Goal: Answer question/provide support: Answer question/provide support

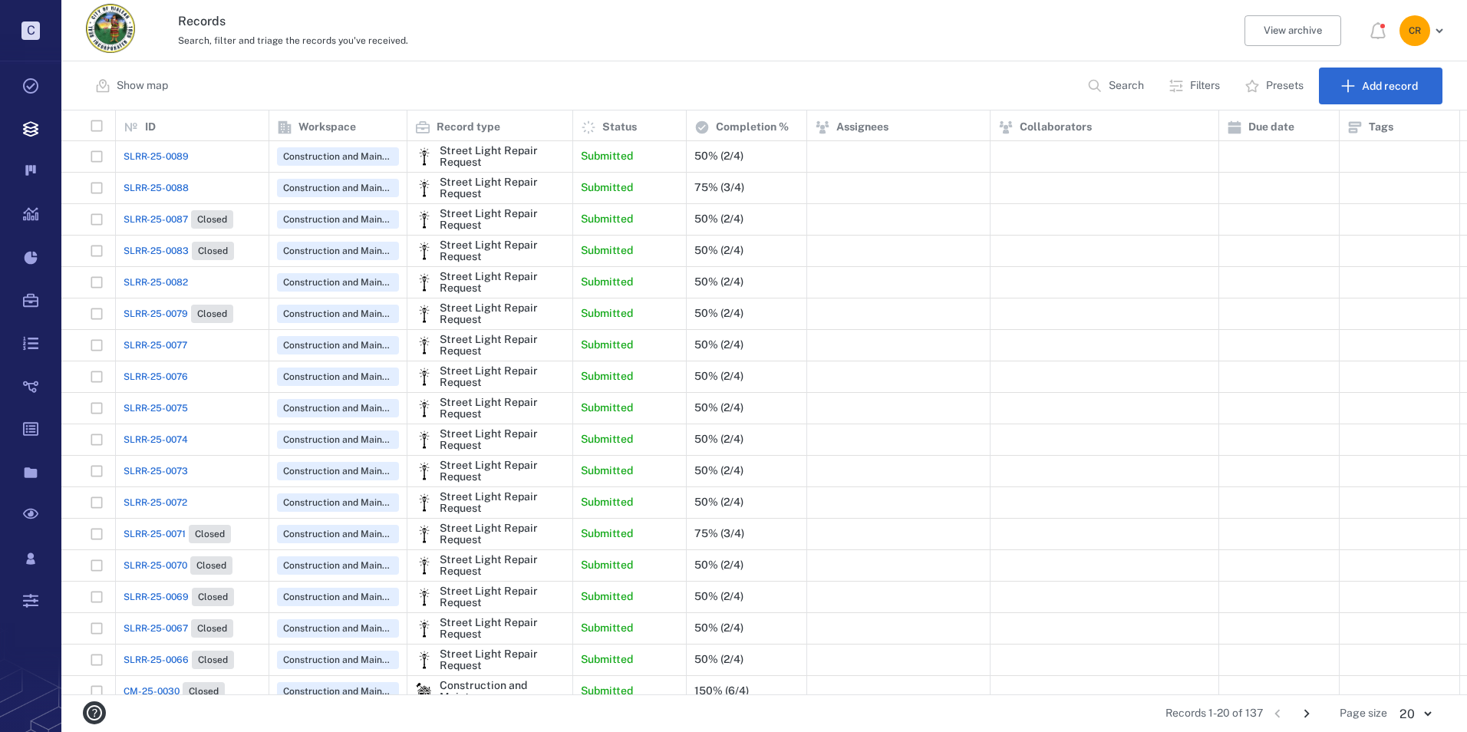
click at [186, 278] on span "SLRR-25-0082" at bounding box center [155, 282] width 64 height 14
click at [184, 277] on span "SLRR-25-0082" at bounding box center [155, 282] width 64 height 14
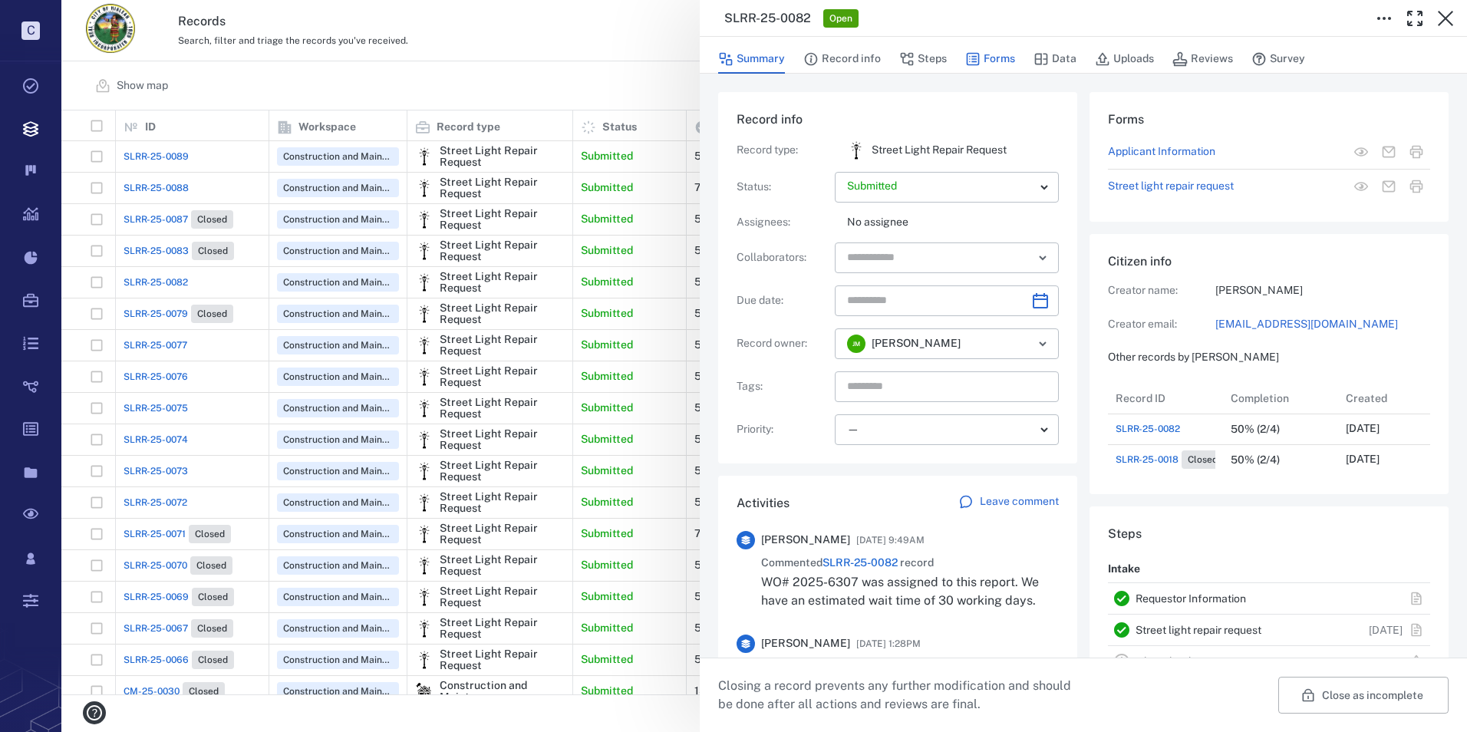
click at [983, 55] on button "Forms" at bounding box center [990, 58] width 50 height 29
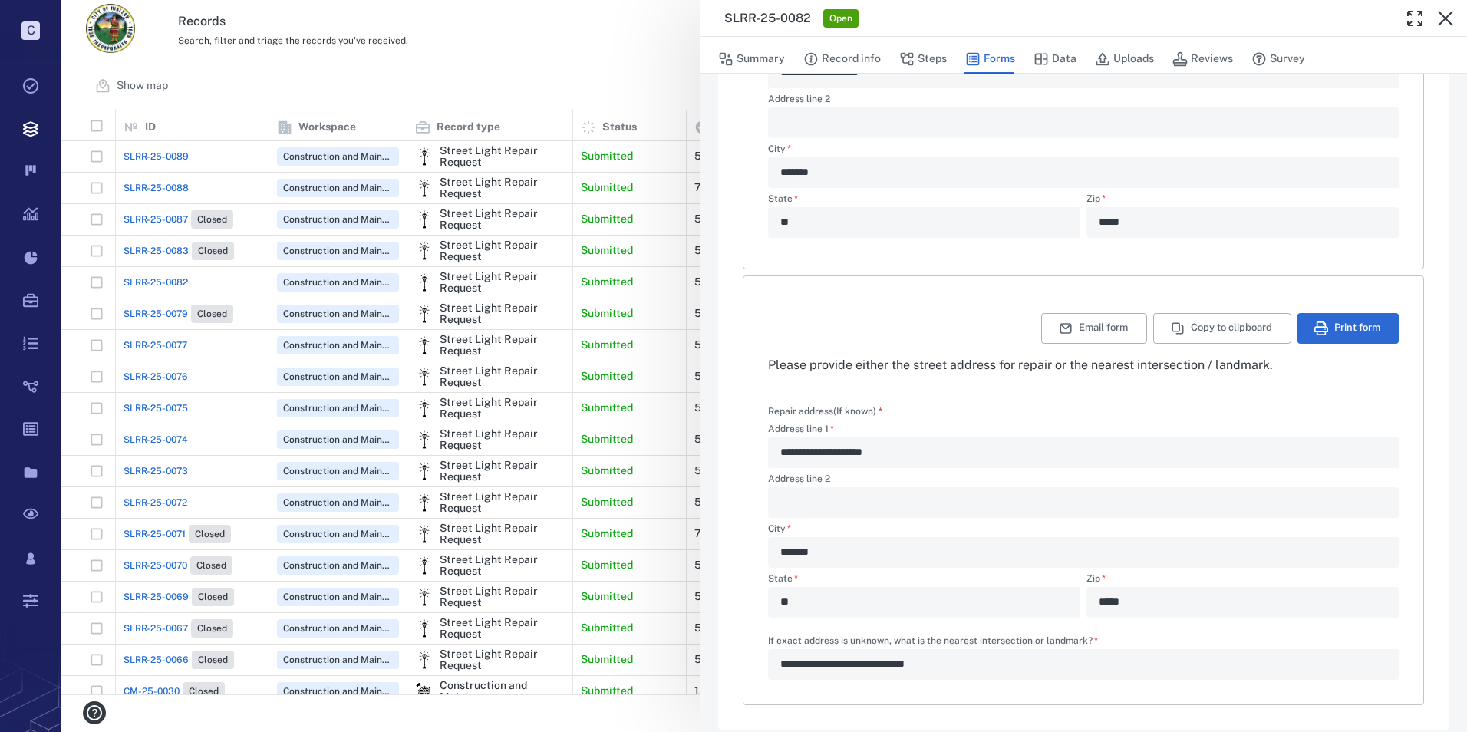
scroll to position [359, 0]
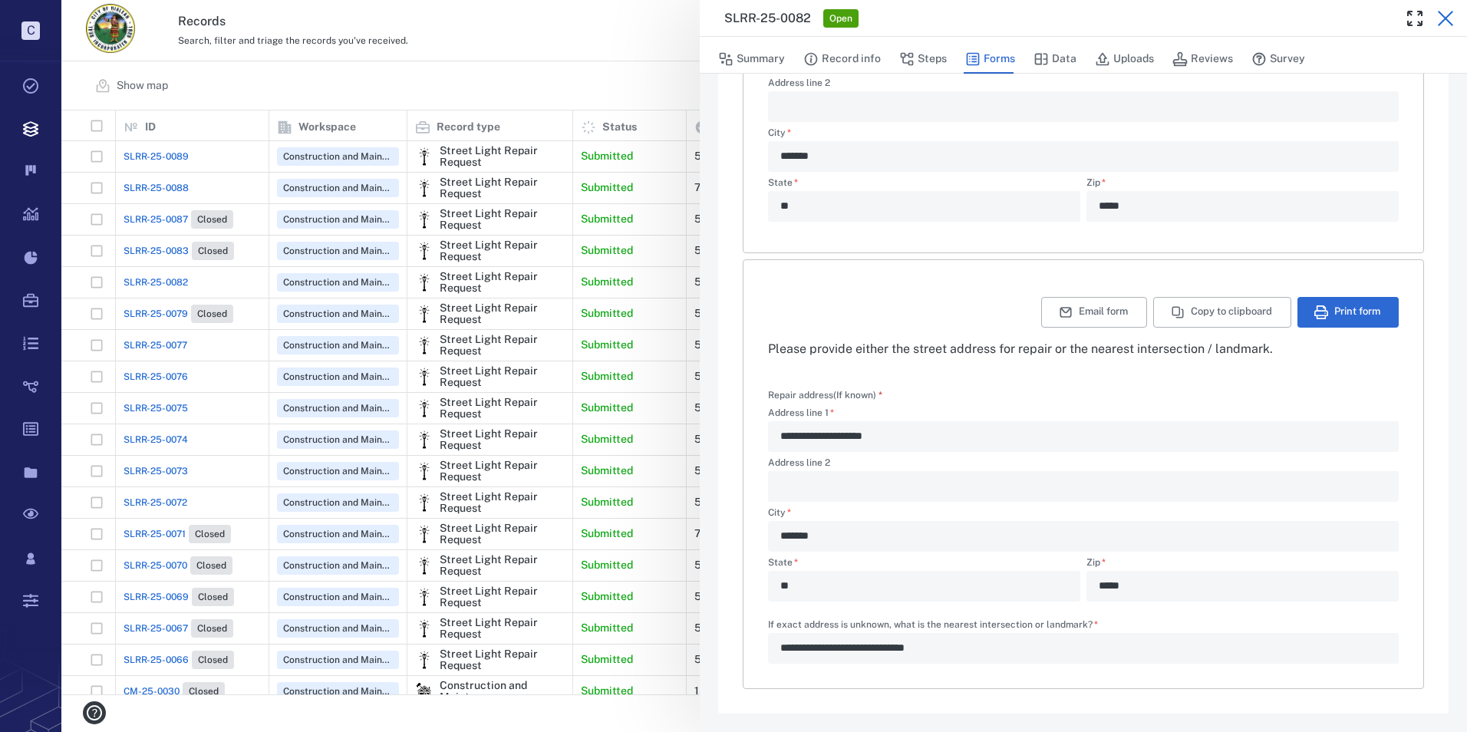
click at [1447, 10] on icon "button" at bounding box center [1445, 18] width 18 height 18
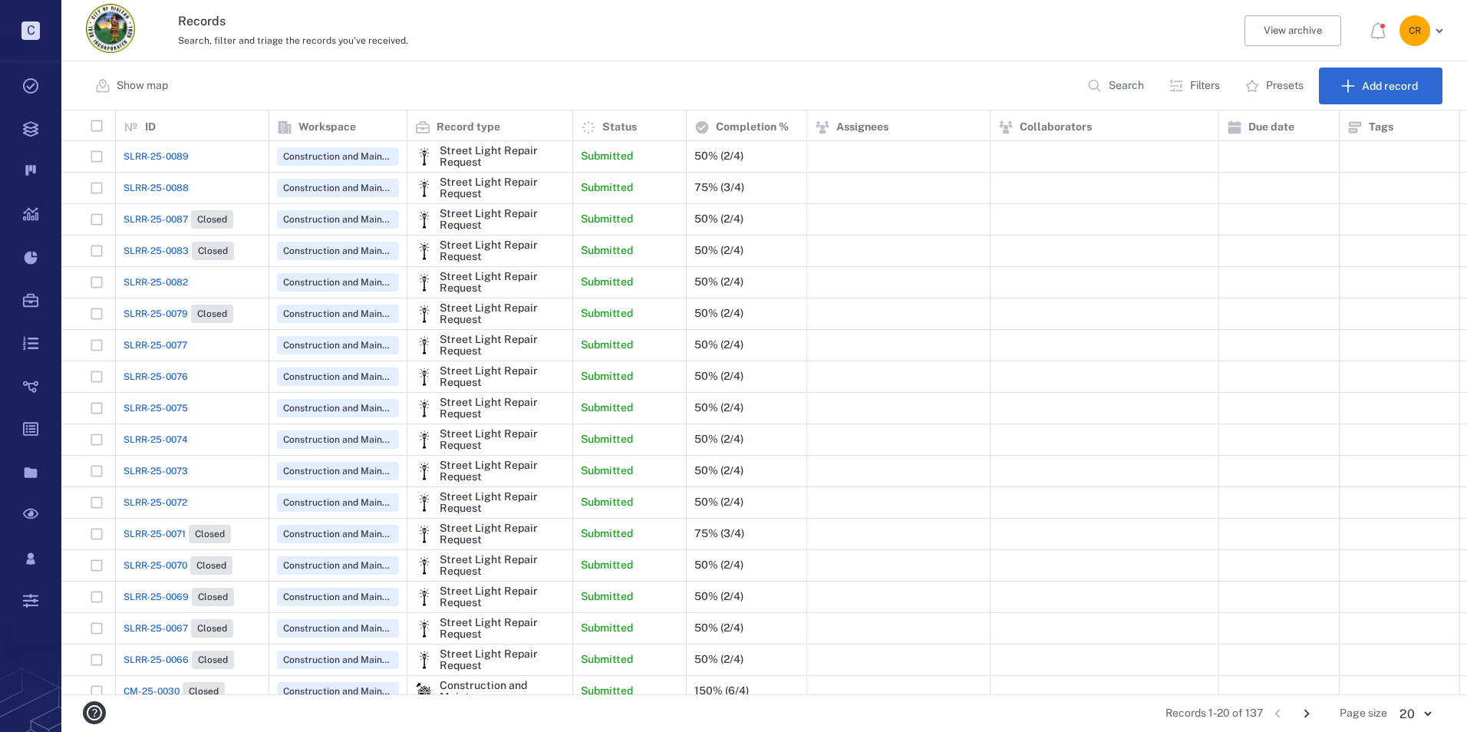
click at [172, 342] on span "SLRR-25-0077" at bounding box center [155, 345] width 64 height 14
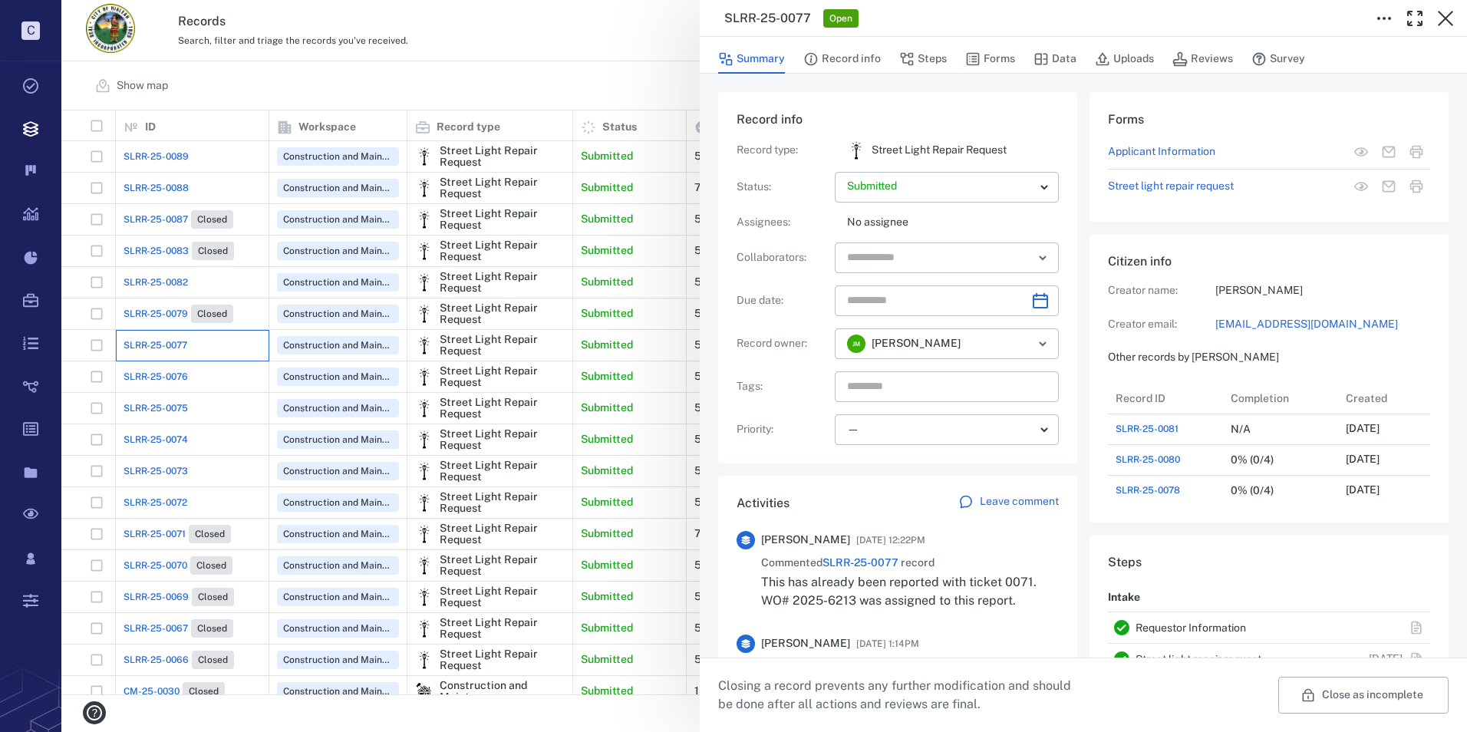
scroll to position [215, 293]
click at [1010, 54] on button "Forms" at bounding box center [990, 58] width 50 height 29
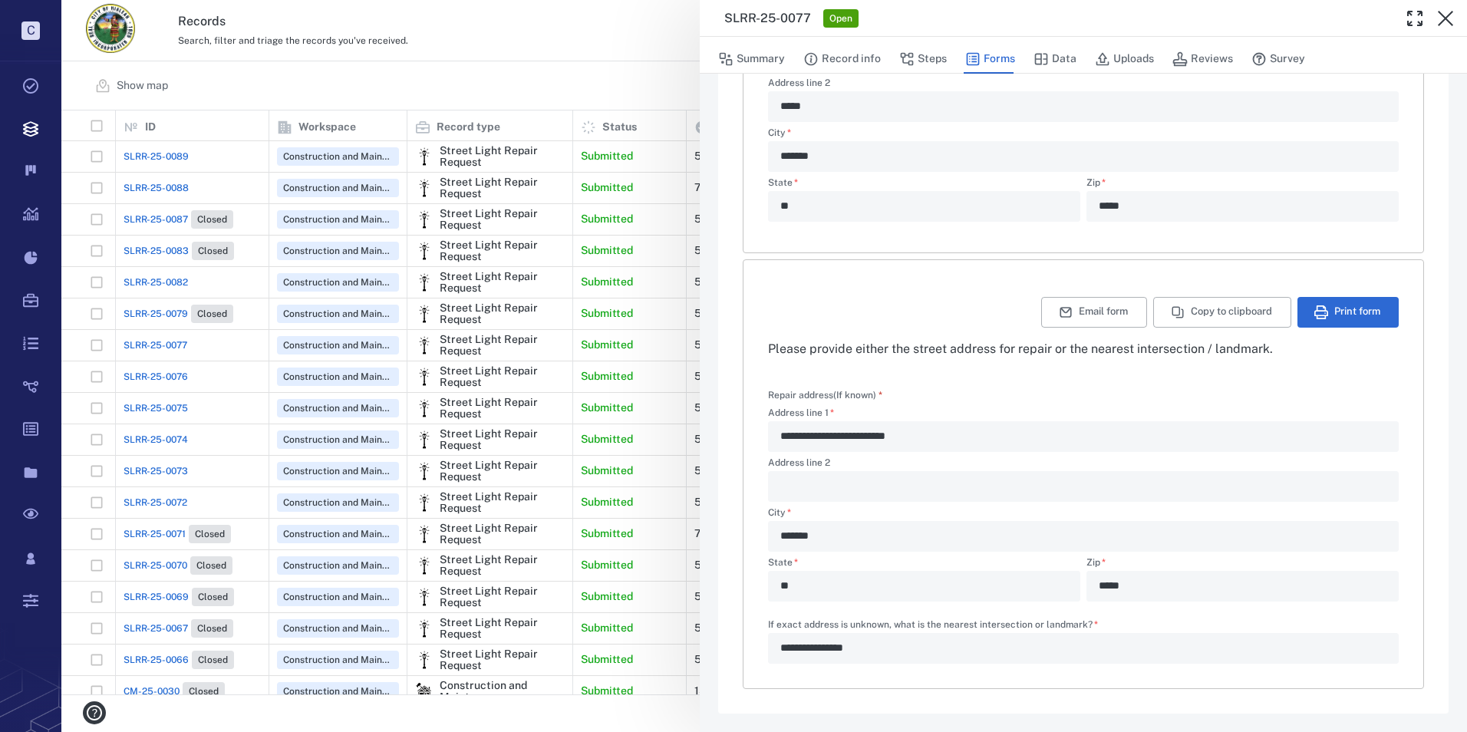
scroll to position [206, 0]
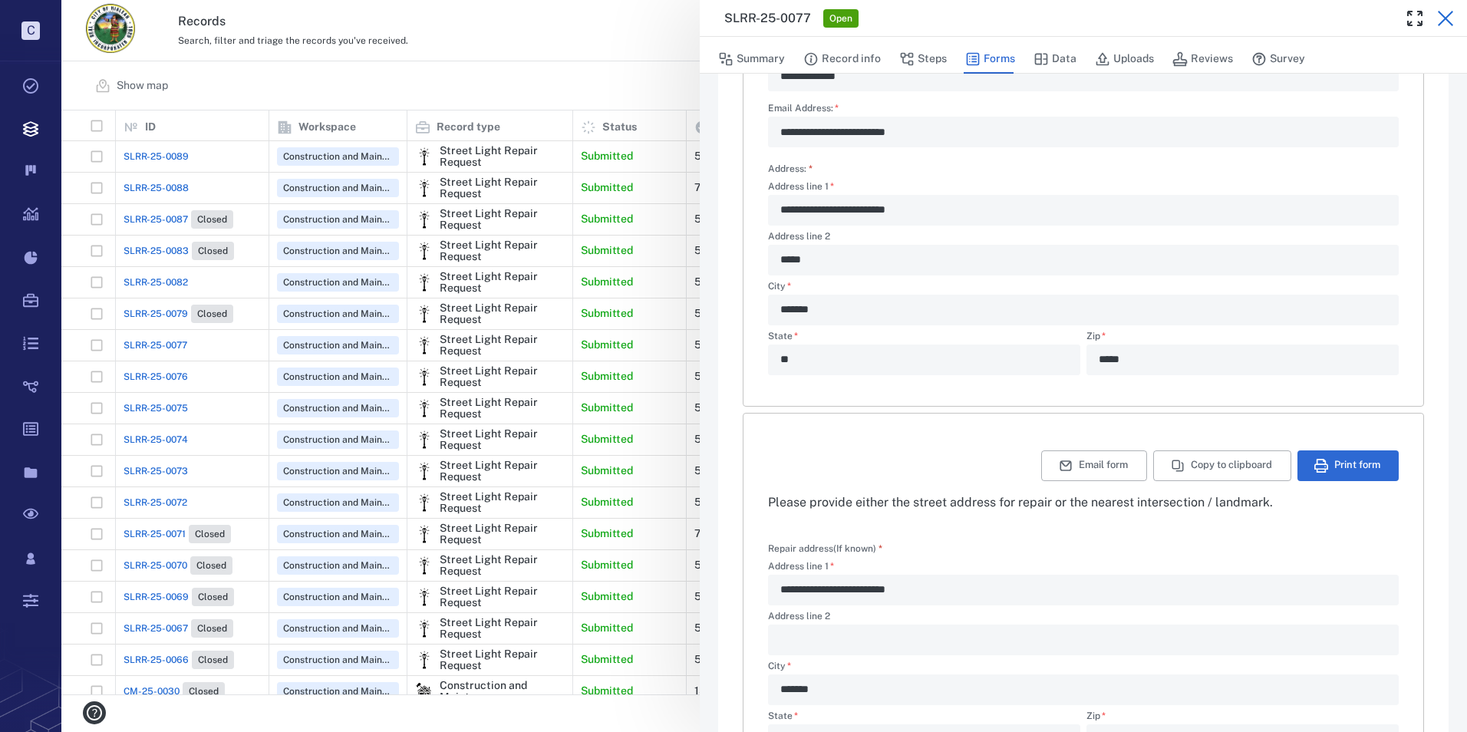
click at [1459, 24] on button "button" at bounding box center [1445, 18] width 31 height 31
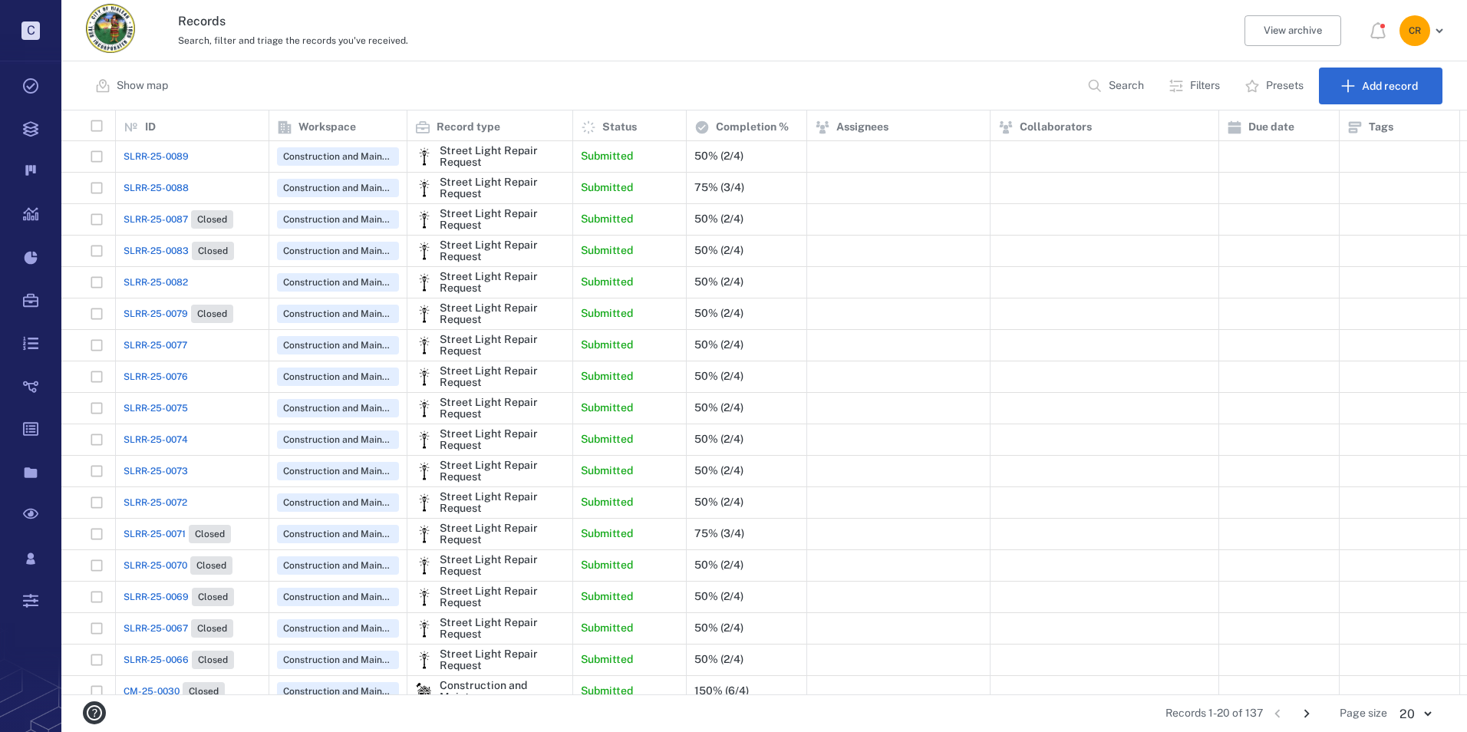
click at [136, 379] on span "SLRR-25-0076" at bounding box center [155, 377] width 64 height 14
drag, startPoint x: 136, startPoint y: 379, endPoint x: 166, endPoint y: 377, distance: 30.0
click at [166, 377] on span "SLRR-25-0076" at bounding box center [155, 377] width 64 height 14
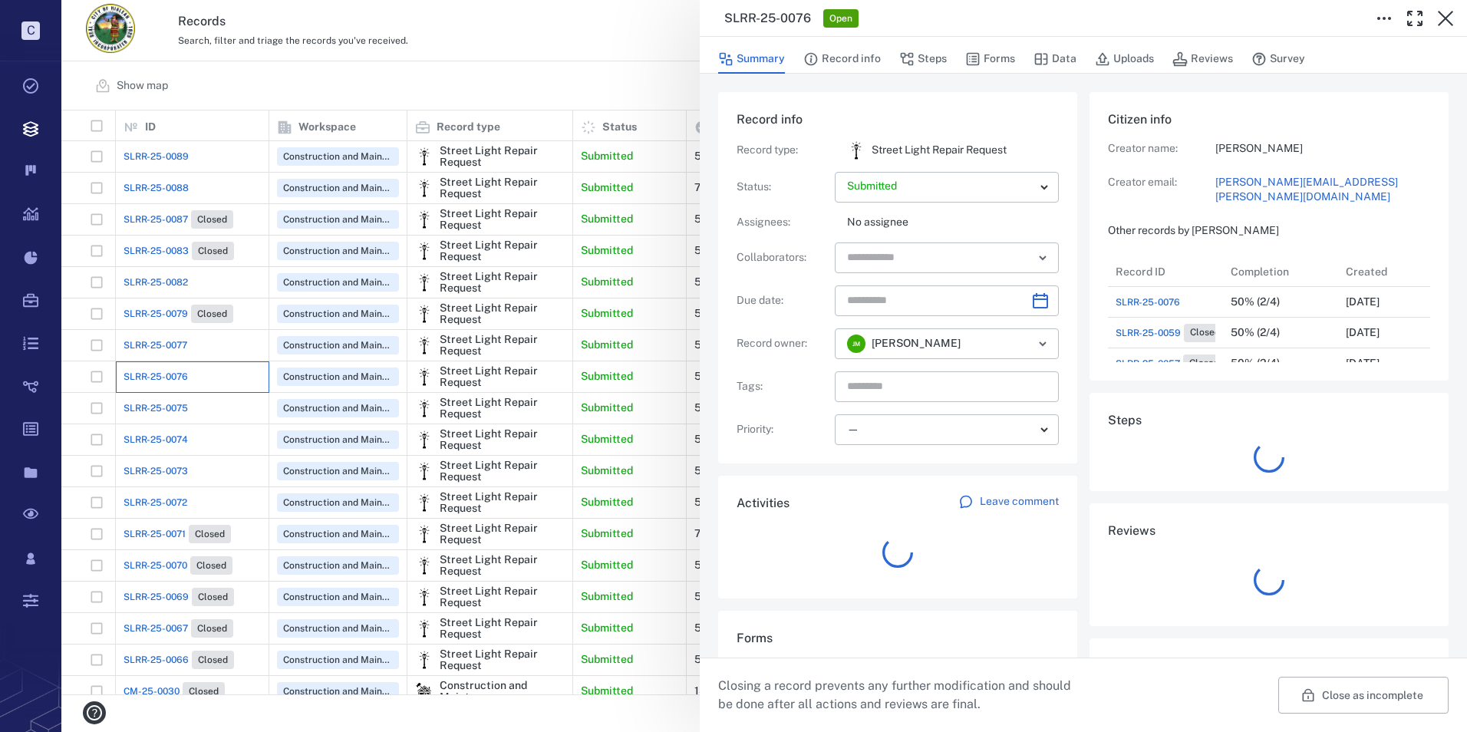
scroll to position [12, 12]
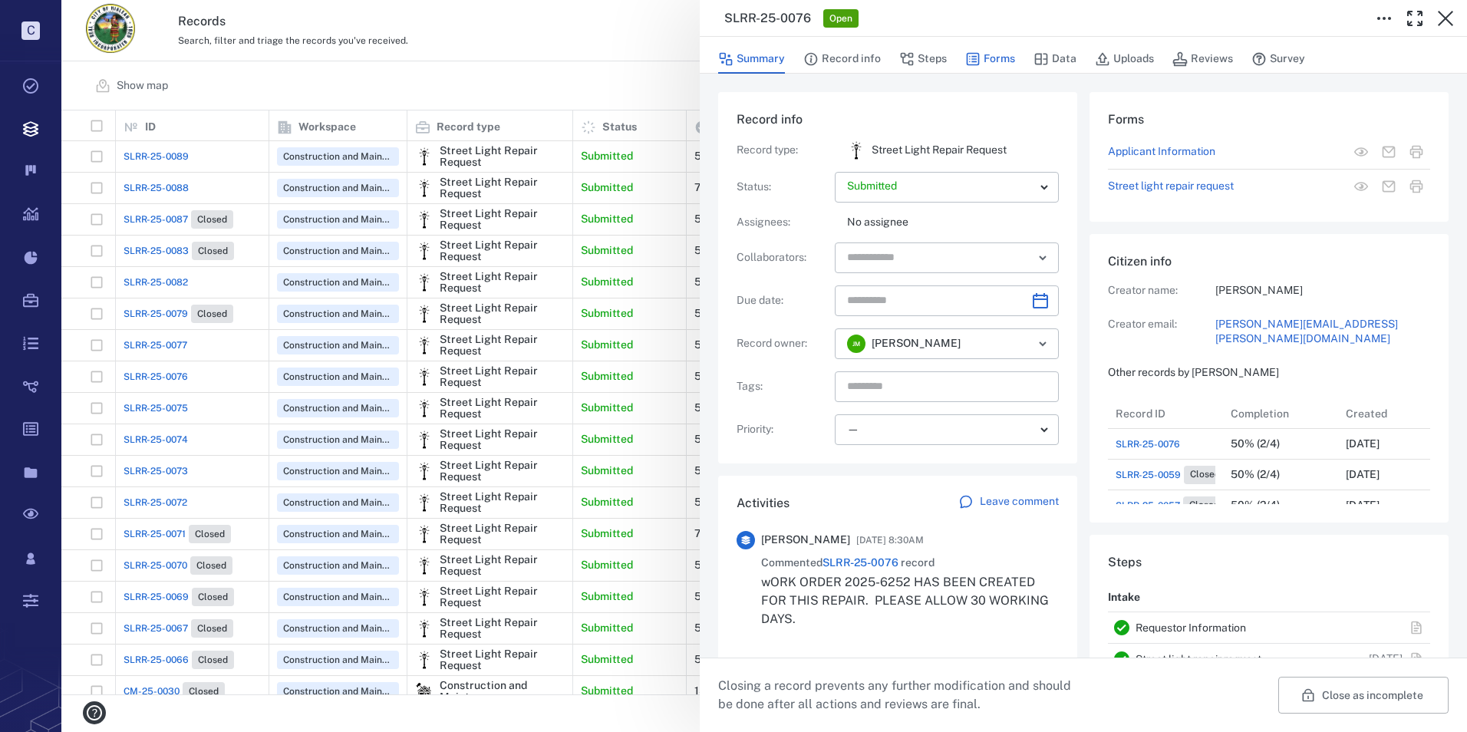
click at [990, 61] on button "Forms" at bounding box center [990, 58] width 50 height 29
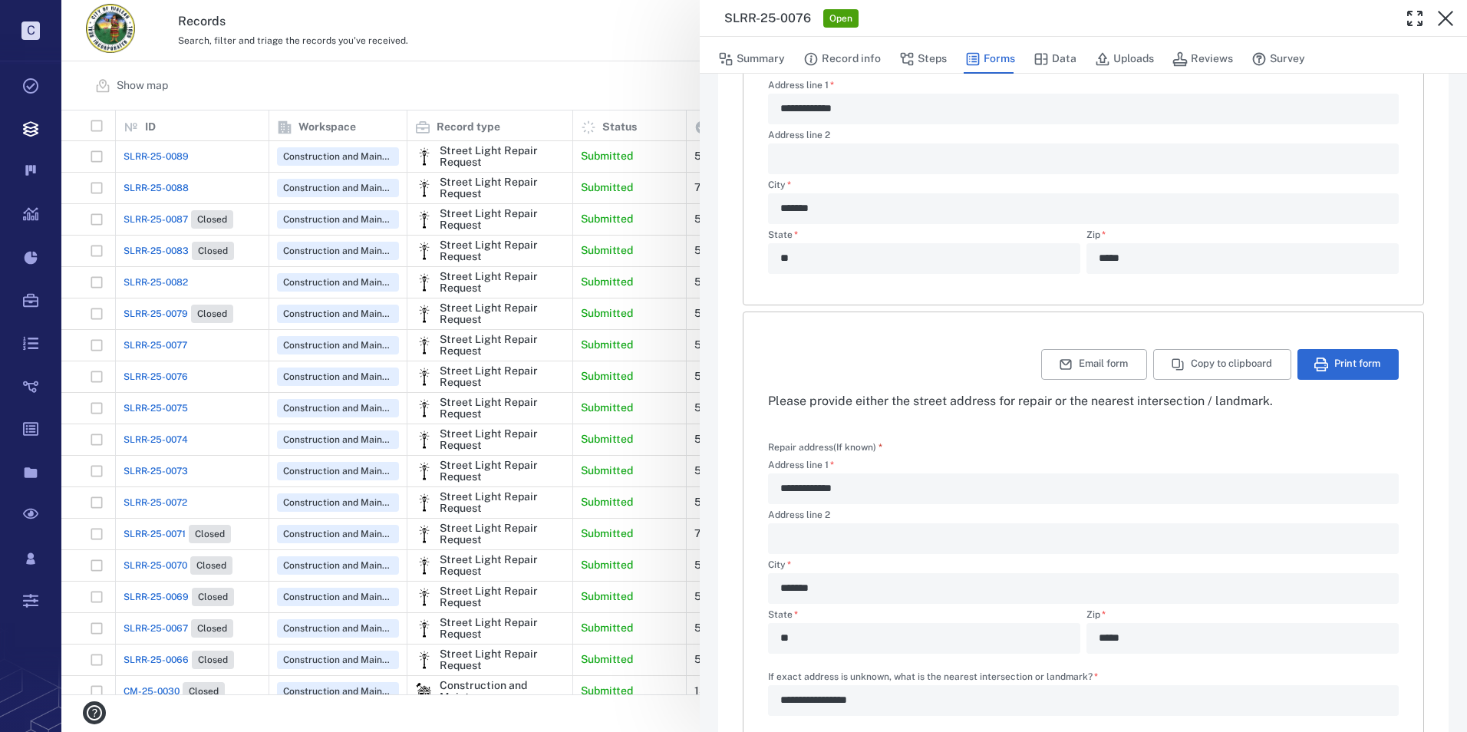
scroll to position [359, 0]
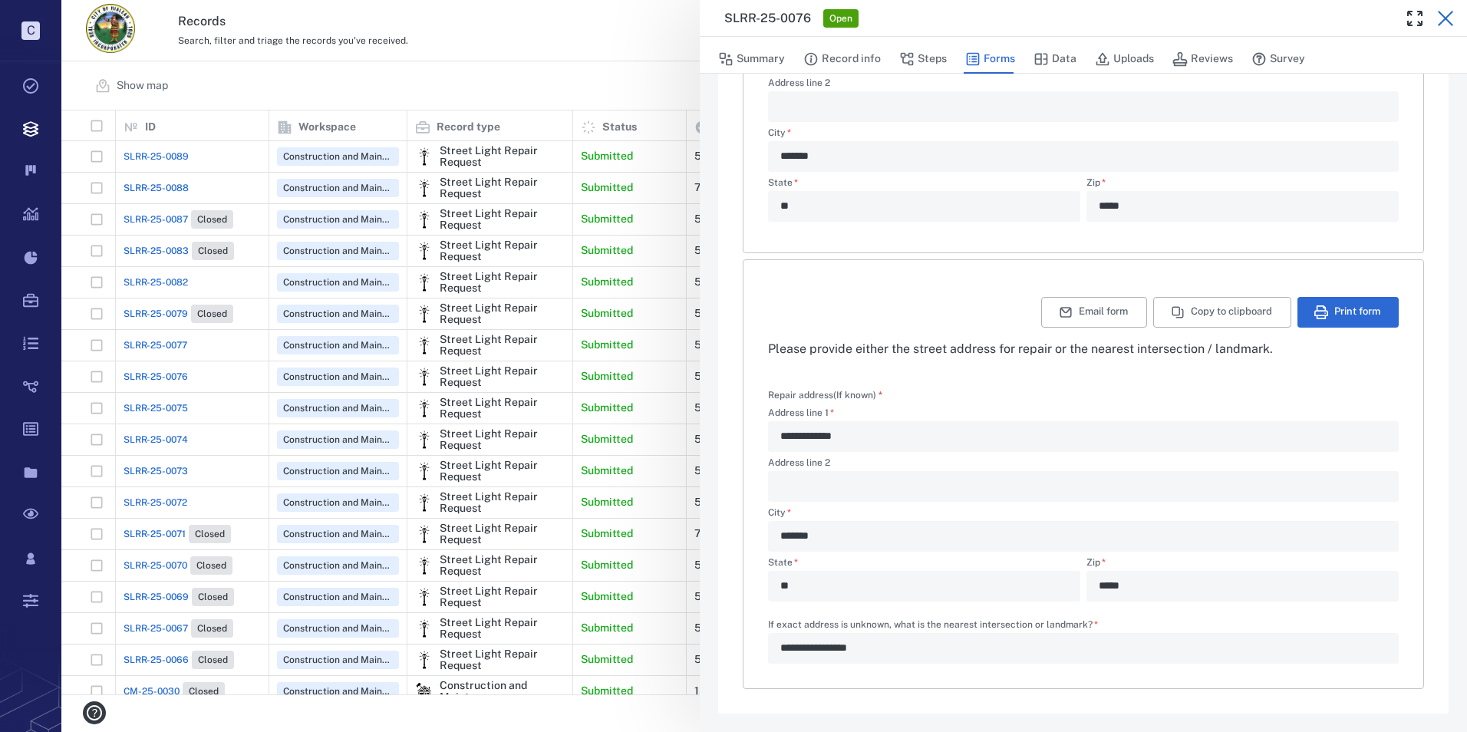
click at [1442, 23] on icon "button" at bounding box center [1445, 18] width 18 height 18
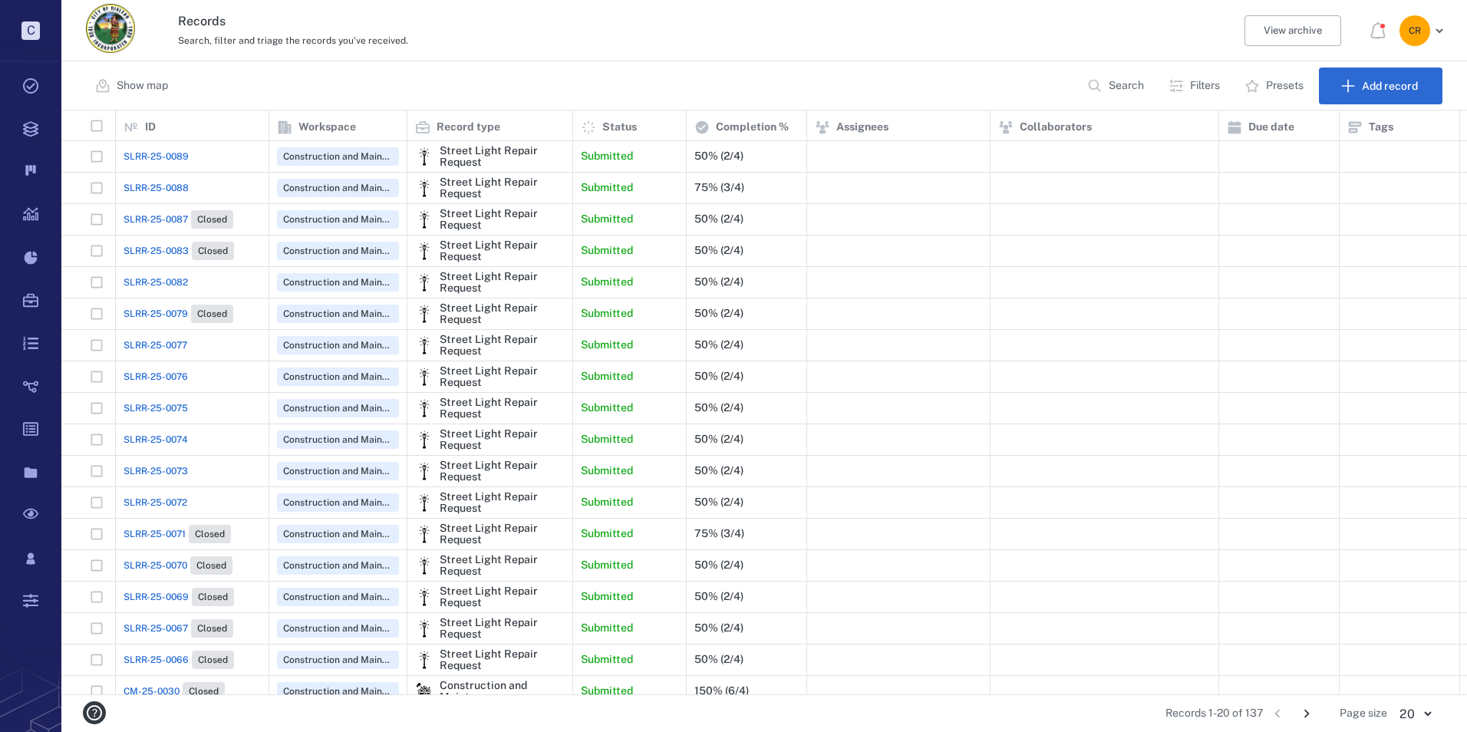
click at [156, 410] on span "SLRR-25-0075" at bounding box center [155, 408] width 64 height 14
click at [155, 404] on span "SLRR-25-0075" at bounding box center [155, 408] width 64 height 14
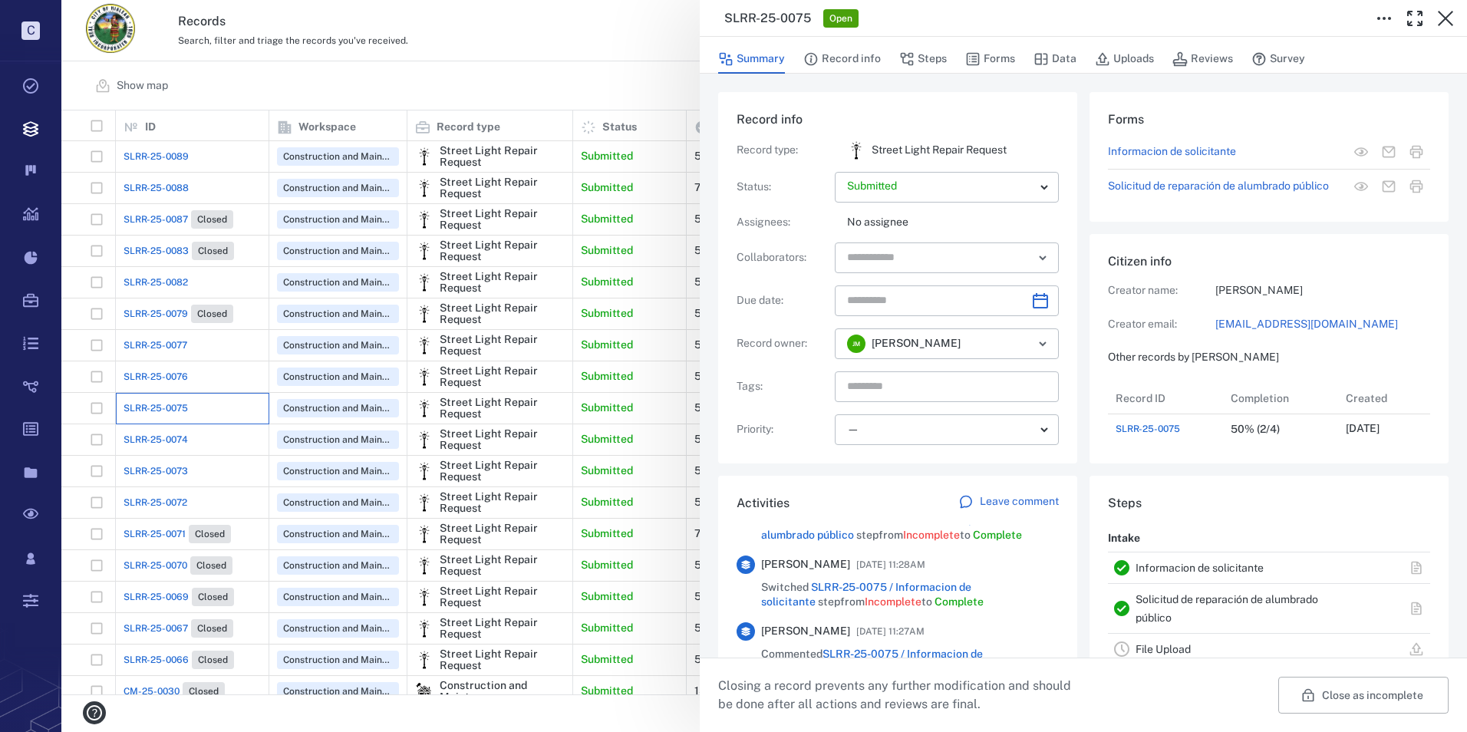
scroll to position [232, 0]
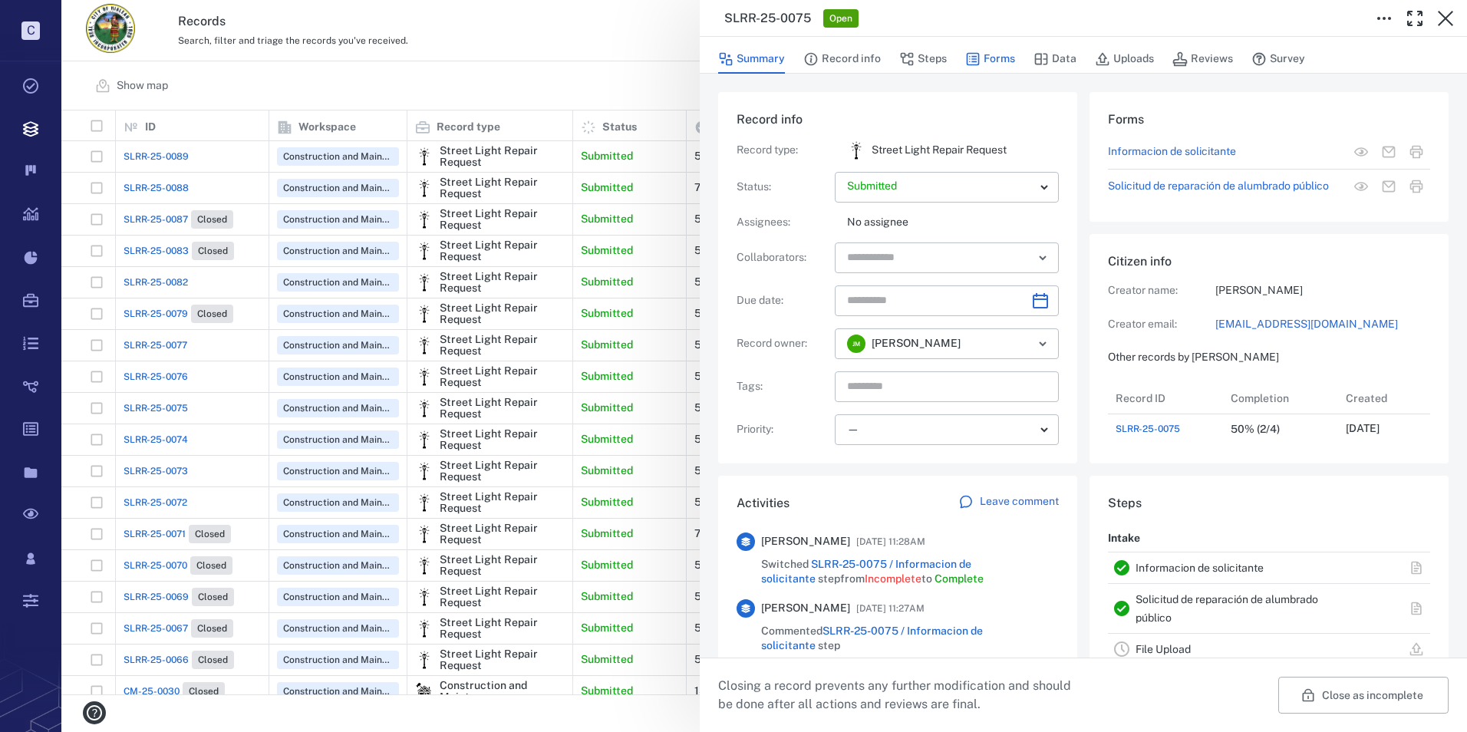
click at [996, 58] on button "Forms" at bounding box center [990, 58] width 50 height 29
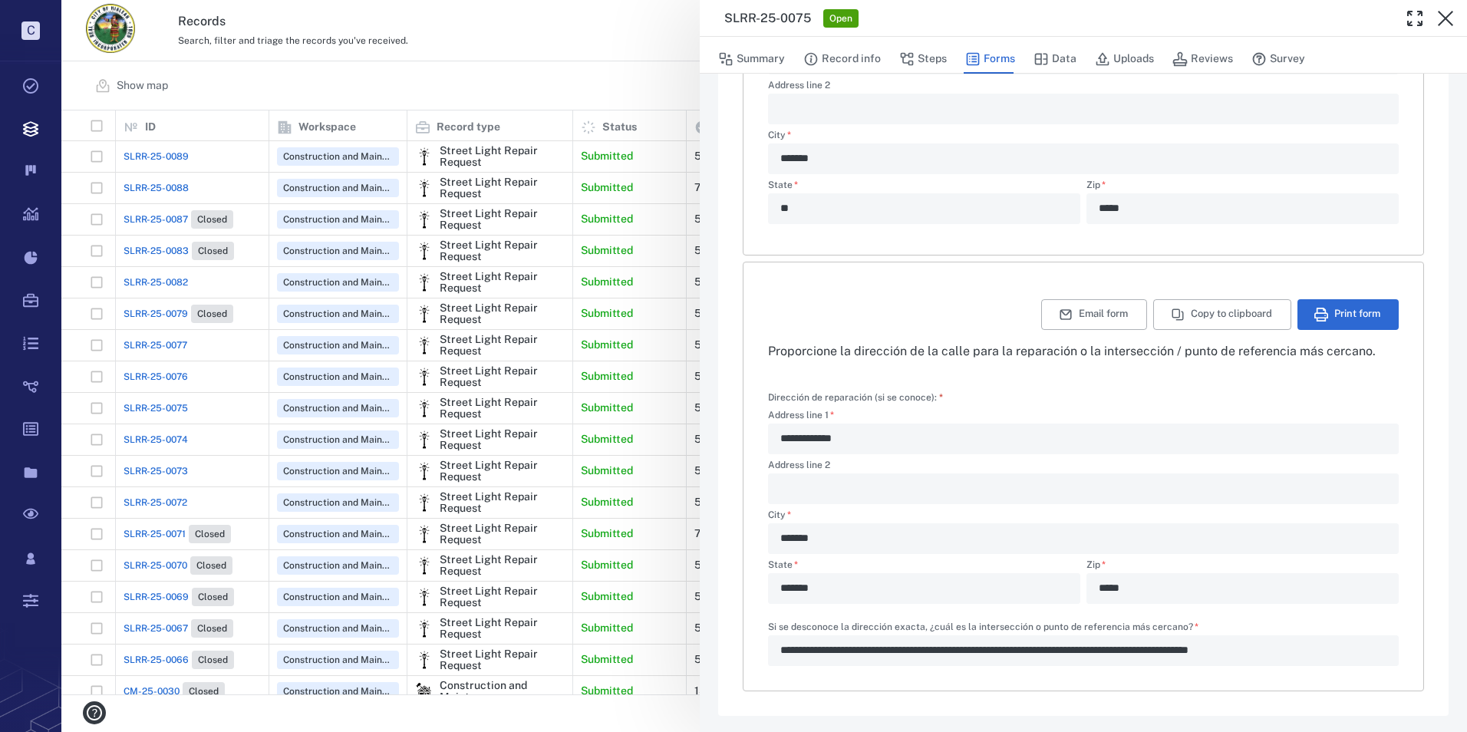
scroll to position [359, 0]
click at [1444, 20] on icon "button" at bounding box center [1445, 18] width 18 height 18
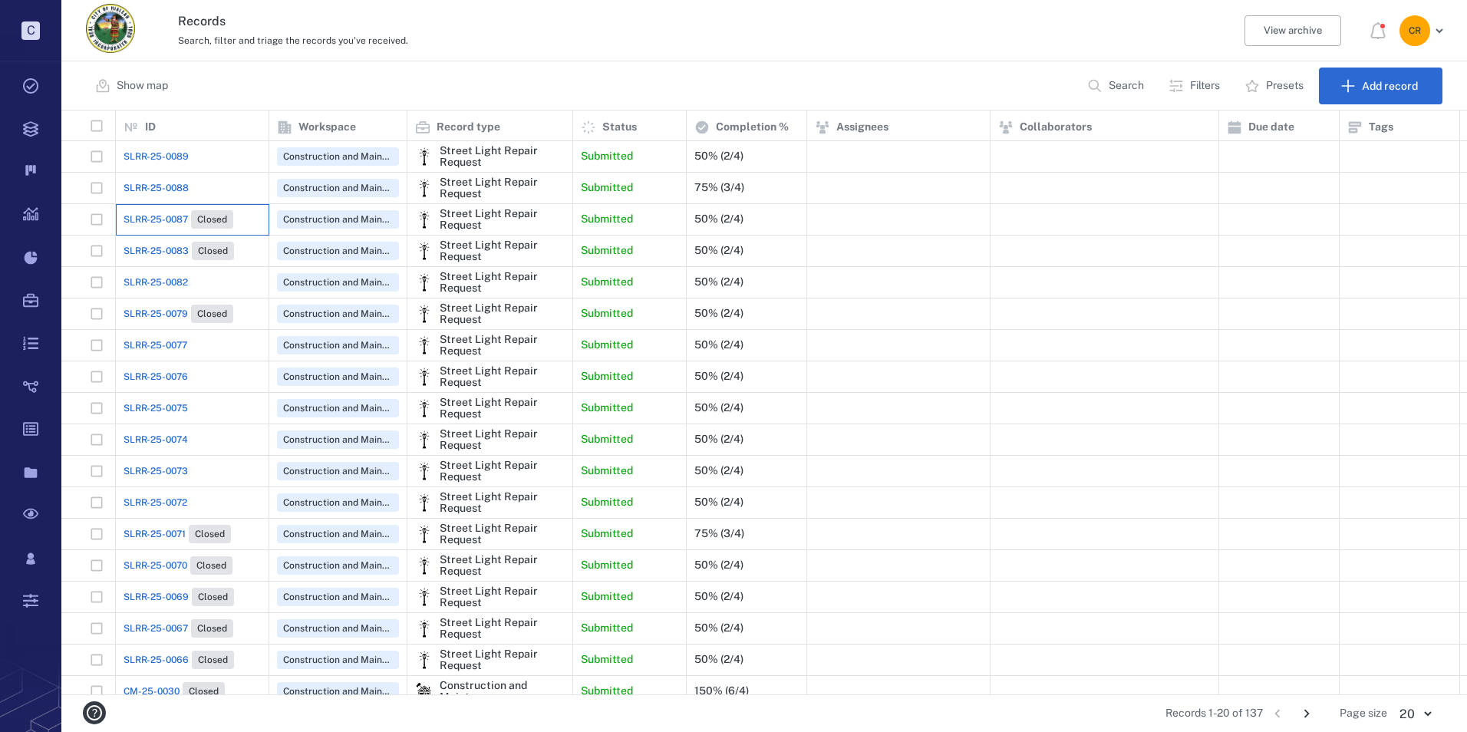
click at [156, 209] on div "SLRR-25-0087 Closed" at bounding box center [191, 219] width 137 height 31
drag, startPoint x: 156, startPoint y: 209, endPoint x: 171, endPoint y: 223, distance: 20.6
click at [171, 223] on span "SLRR-25-0087" at bounding box center [155, 219] width 64 height 14
drag, startPoint x: 171, startPoint y: 223, endPoint x: 180, endPoint y: 219, distance: 10.0
click at [180, 219] on span "SLRR-25-0087" at bounding box center [155, 219] width 64 height 14
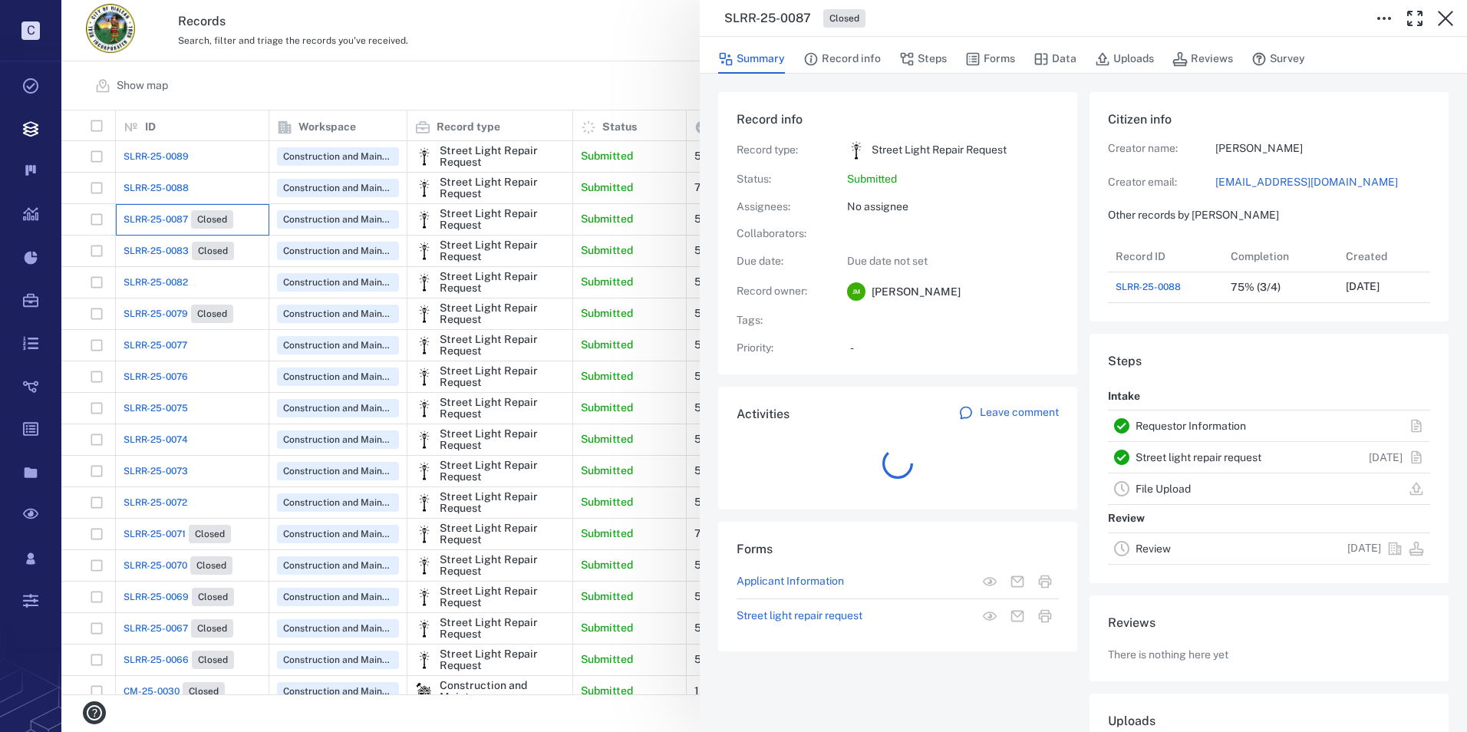
scroll to position [12, 12]
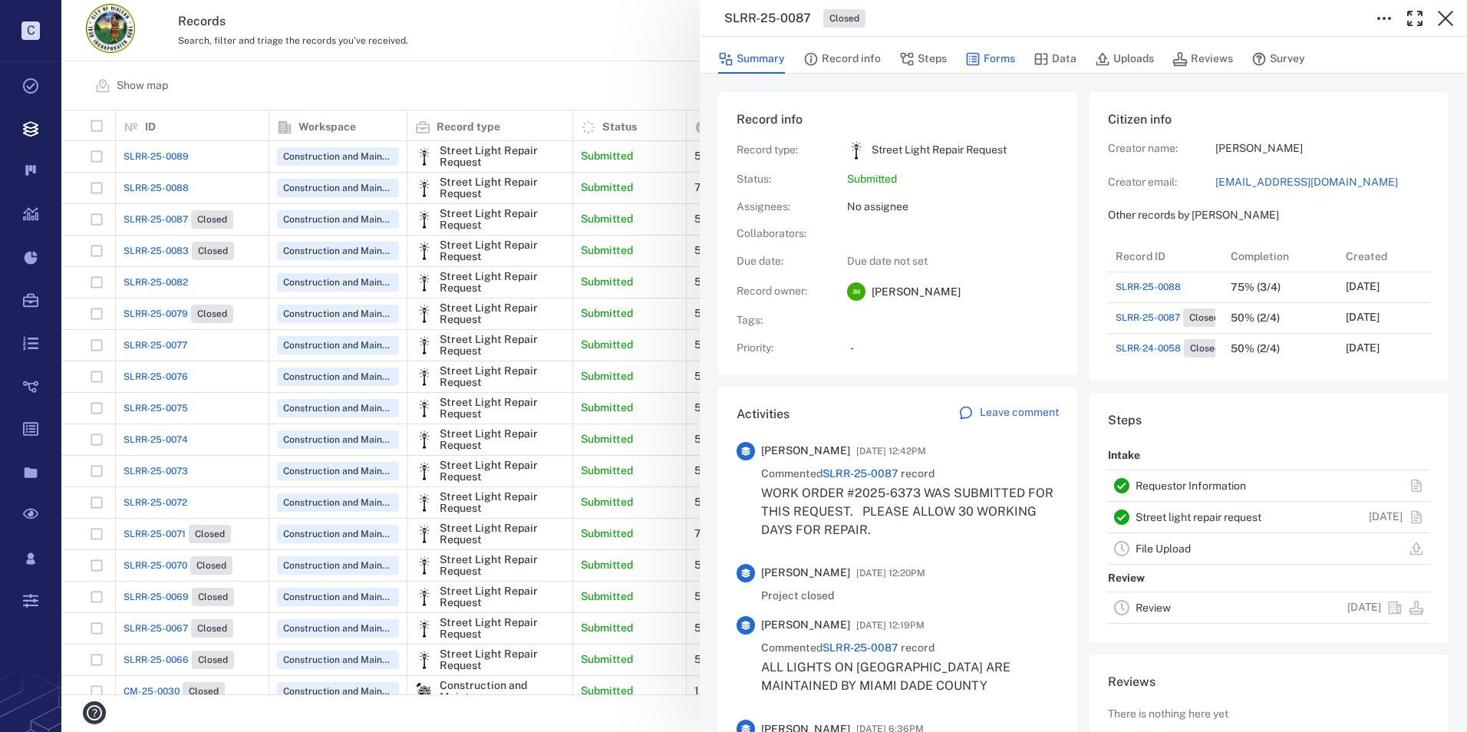
click at [1009, 59] on button "Forms" at bounding box center [990, 58] width 50 height 29
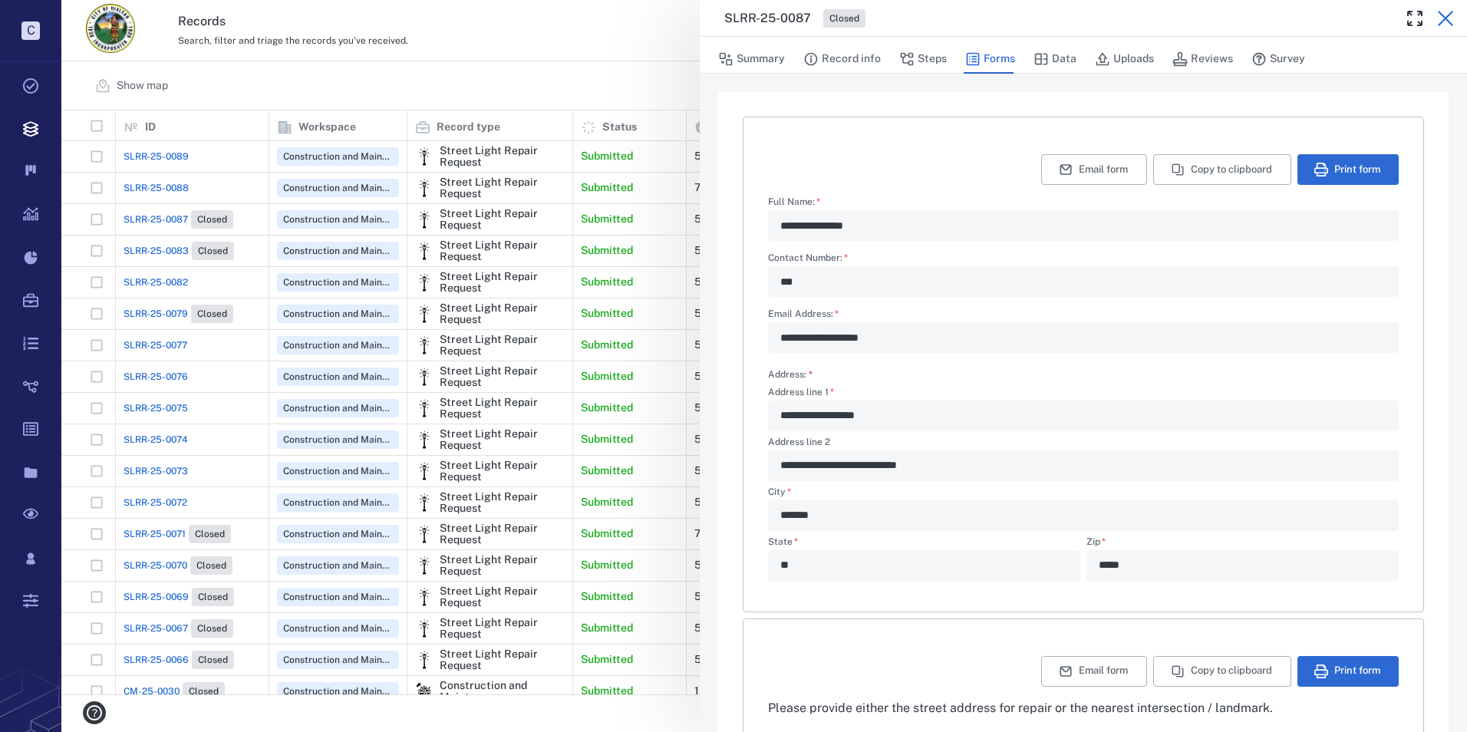
click at [1447, 23] on icon "button" at bounding box center [1445, 18] width 18 height 18
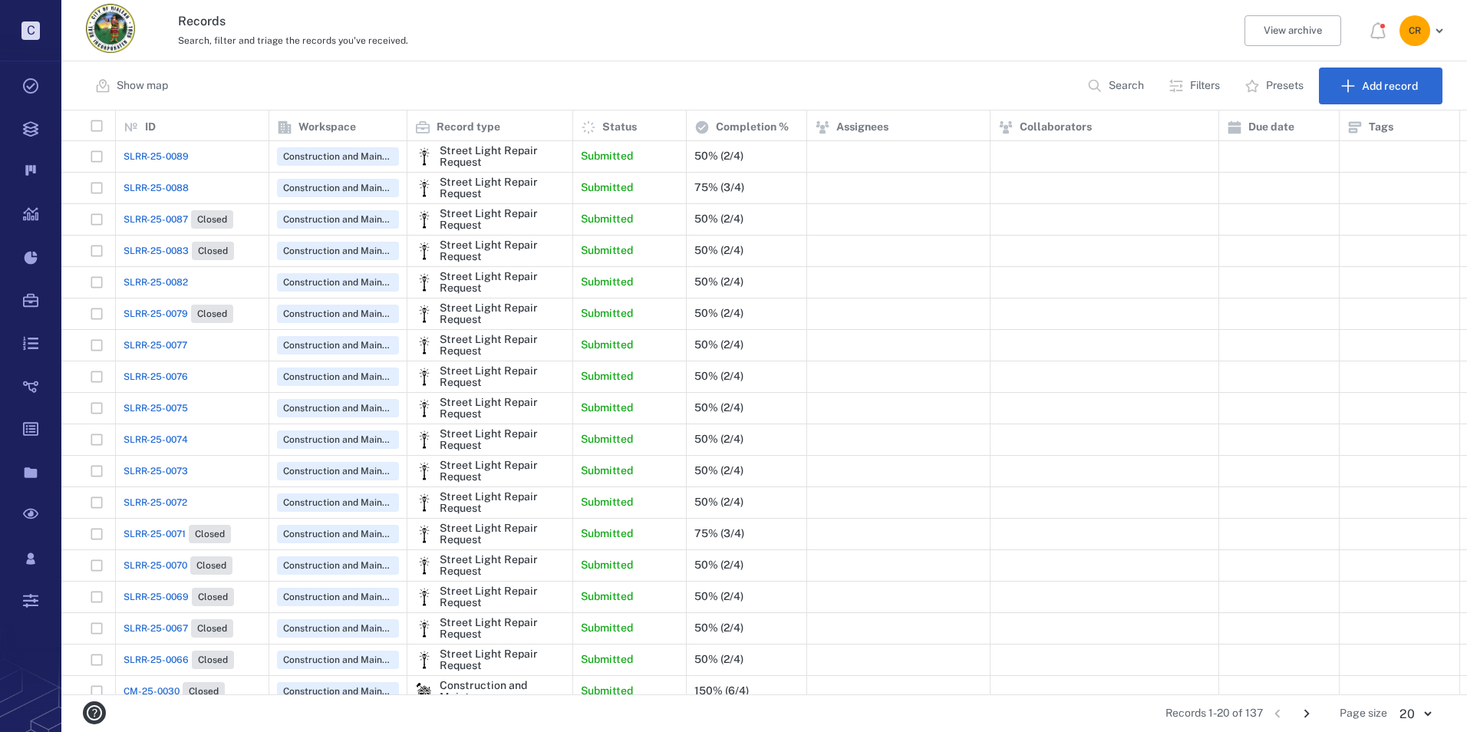
click at [172, 347] on span "SLRR-25-0077" at bounding box center [155, 345] width 64 height 14
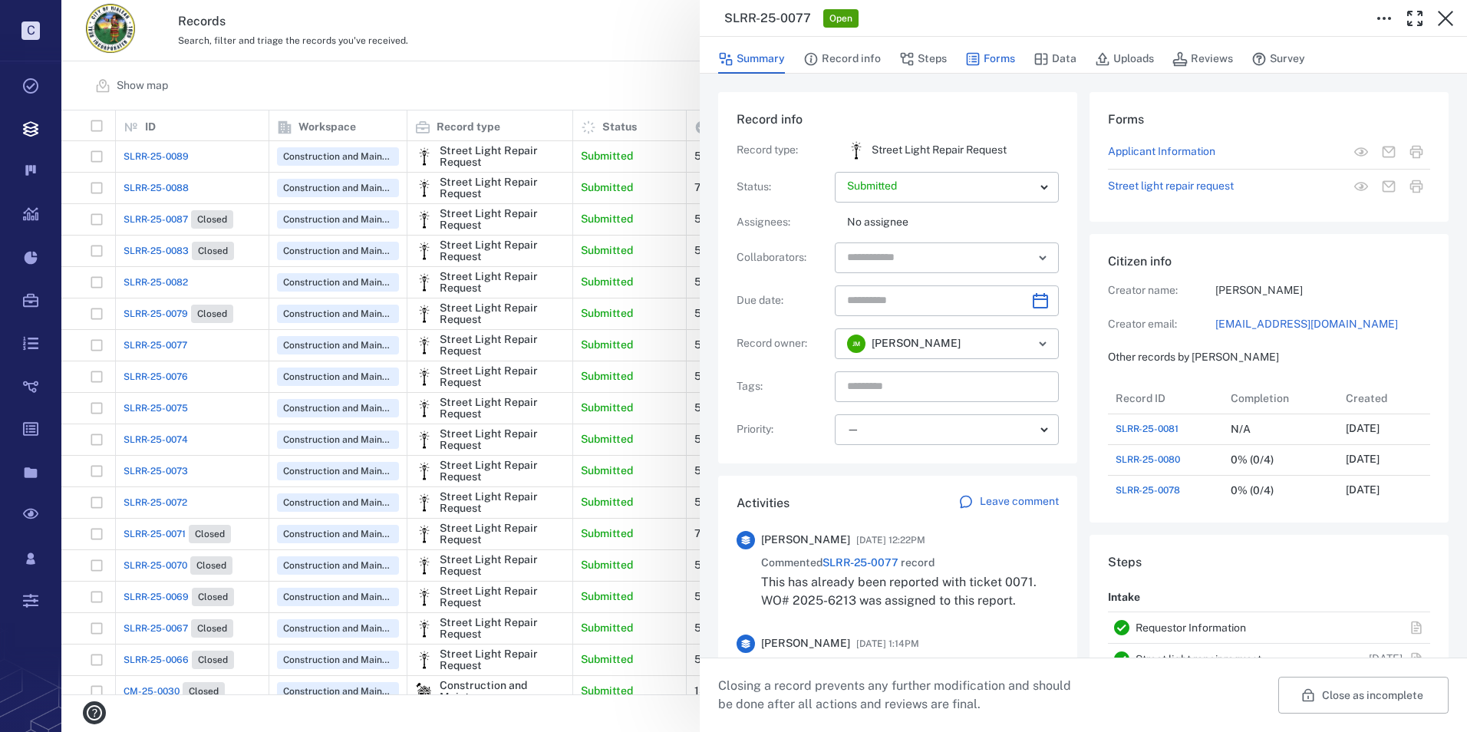
click at [986, 58] on button "Forms" at bounding box center [990, 58] width 50 height 29
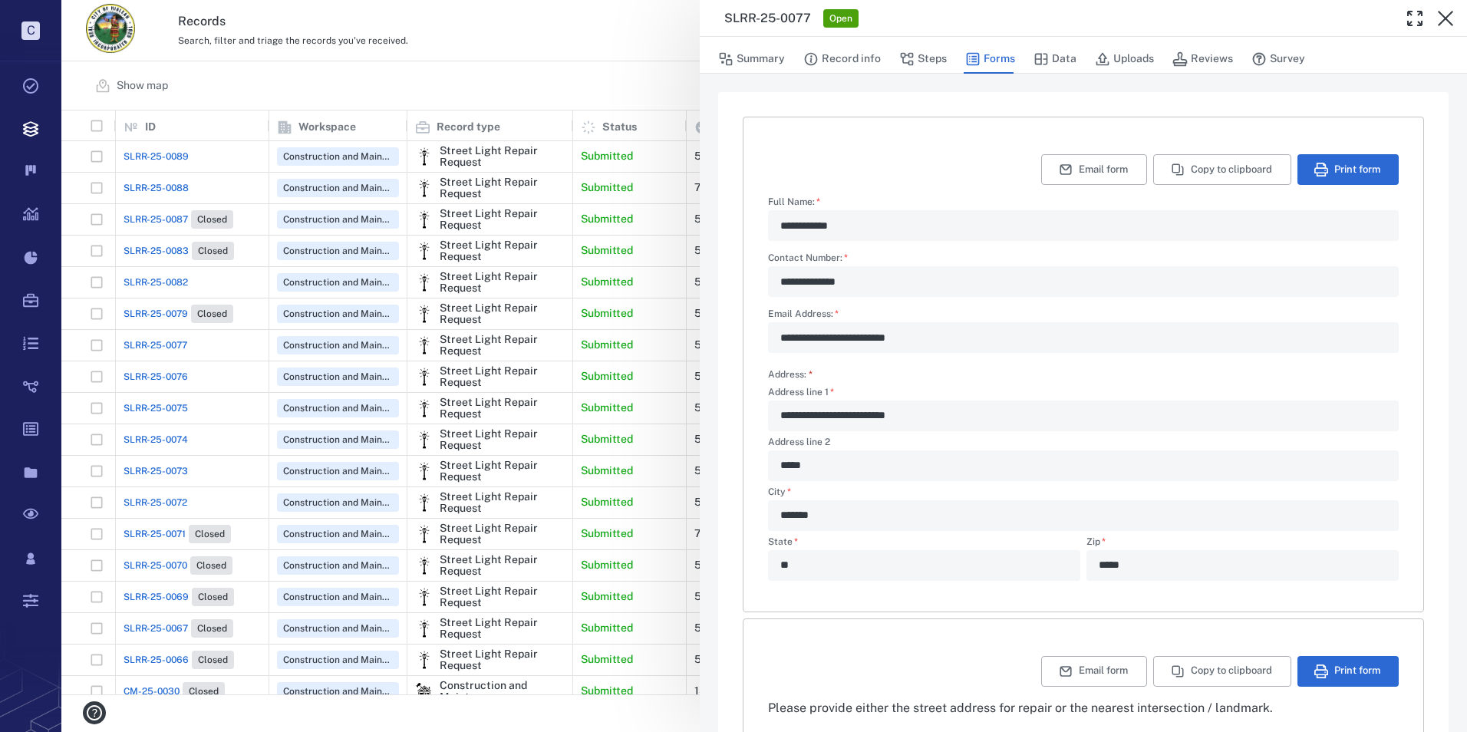
drag, startPoint x: 1448, startPoint y: 11, endPoint x: 953, endPoint y: 135, distance: 510.9
click at [1449, 12] on icon "button" at bounding box center [1445, 18] width 18 height 18
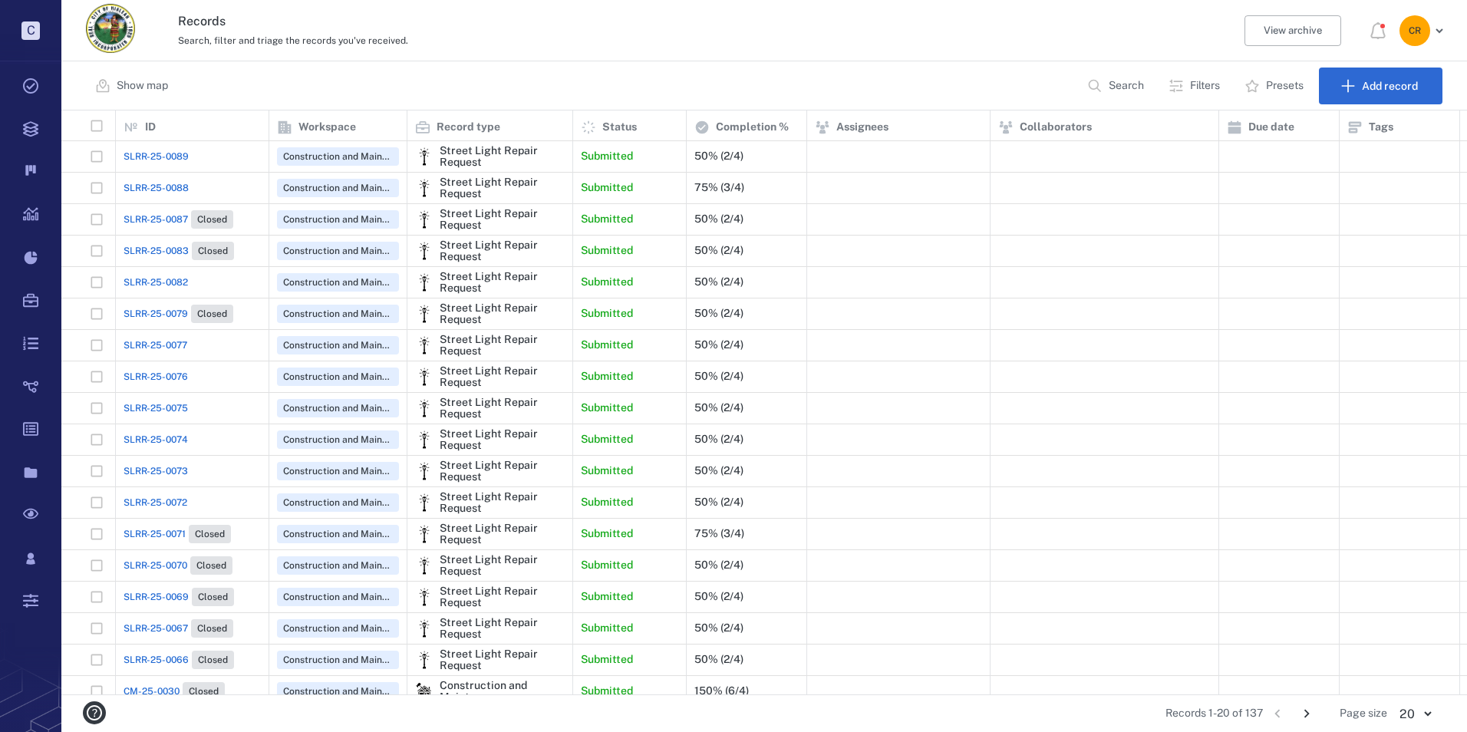
scroll to position [572, 1395]
click at [175, 375] on span "SLRR-25-0076" at bounding box center [155, 377] width 64 height 14
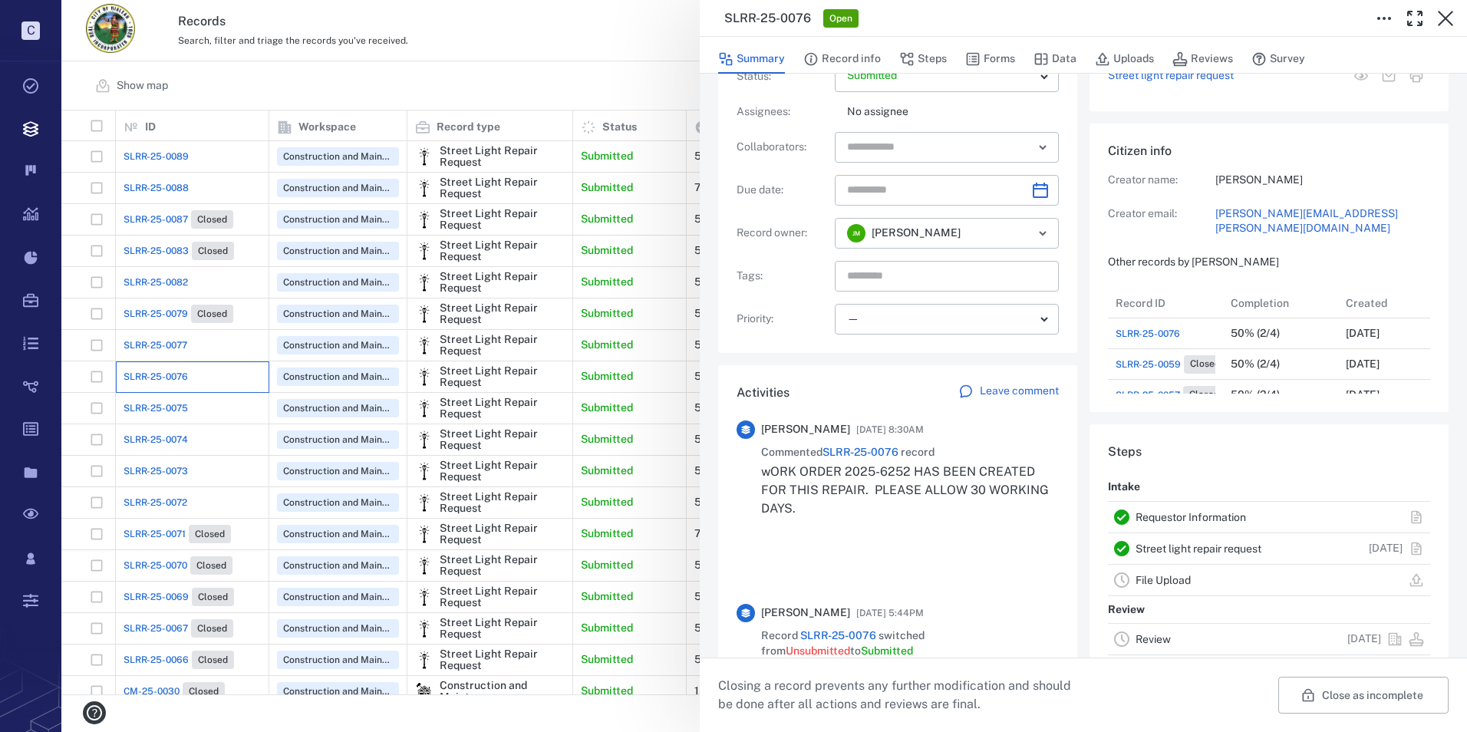
scroll to position [230, 0]
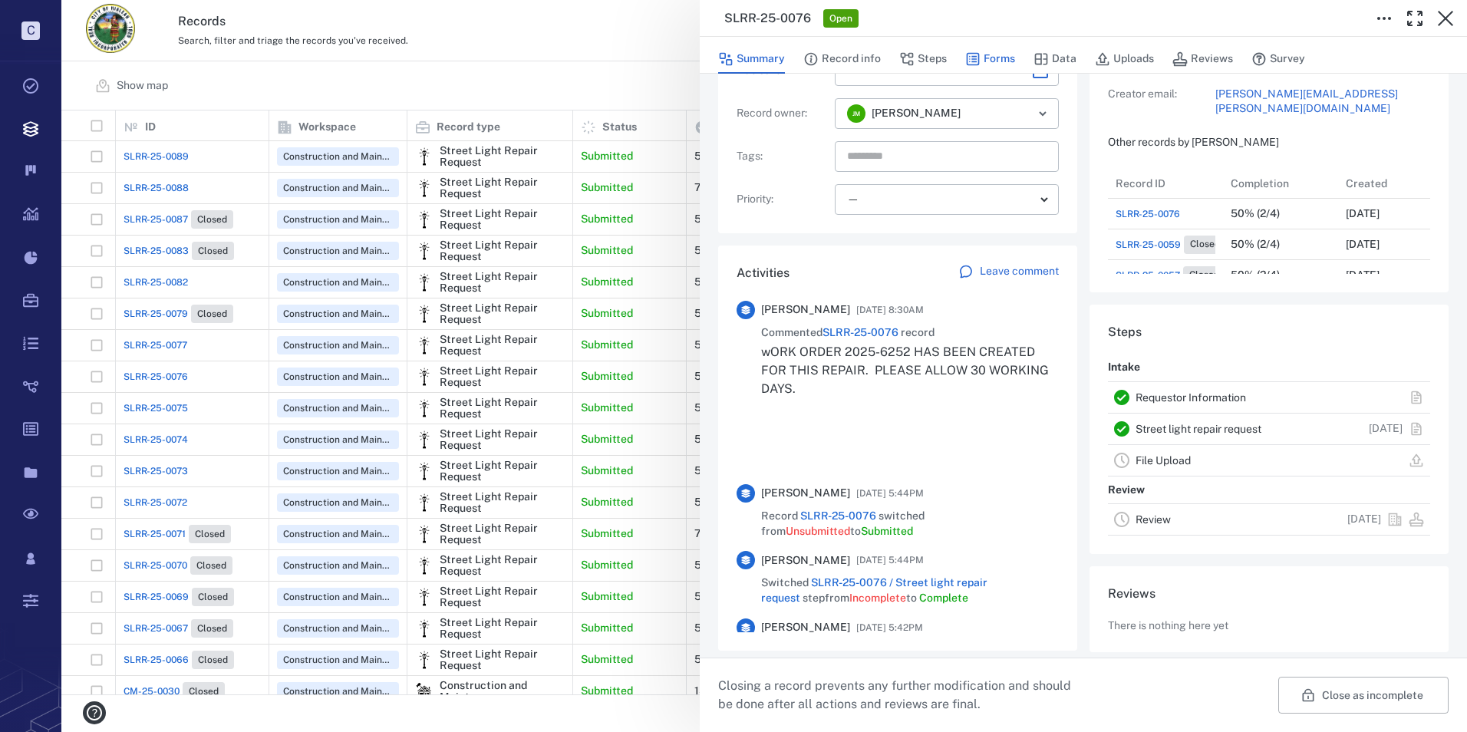
click at [1001, 66] on button "Forms" at bounding box center [990, 58] width 50 height 29
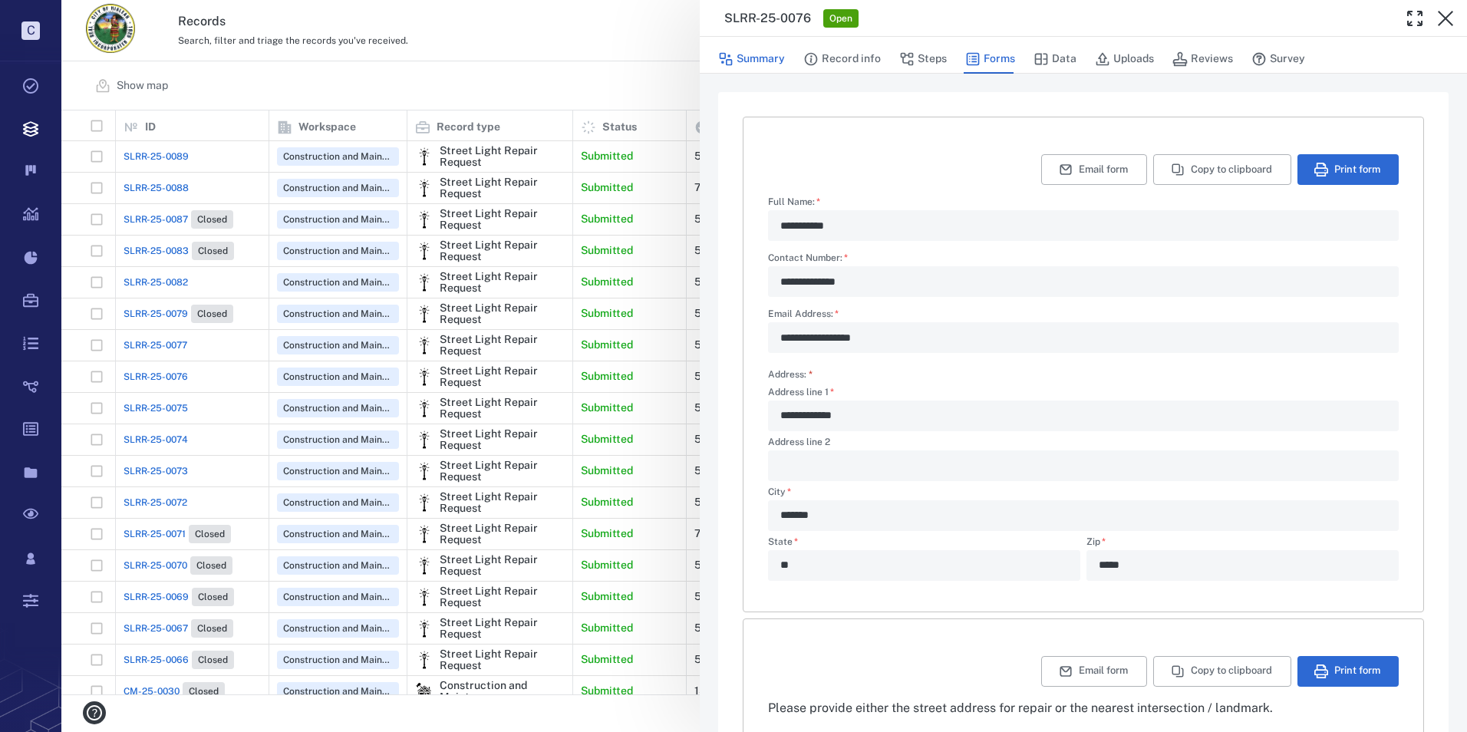
click at [763, 62] on button "Summary" at bounding box center [751, 58] width 67 height 29
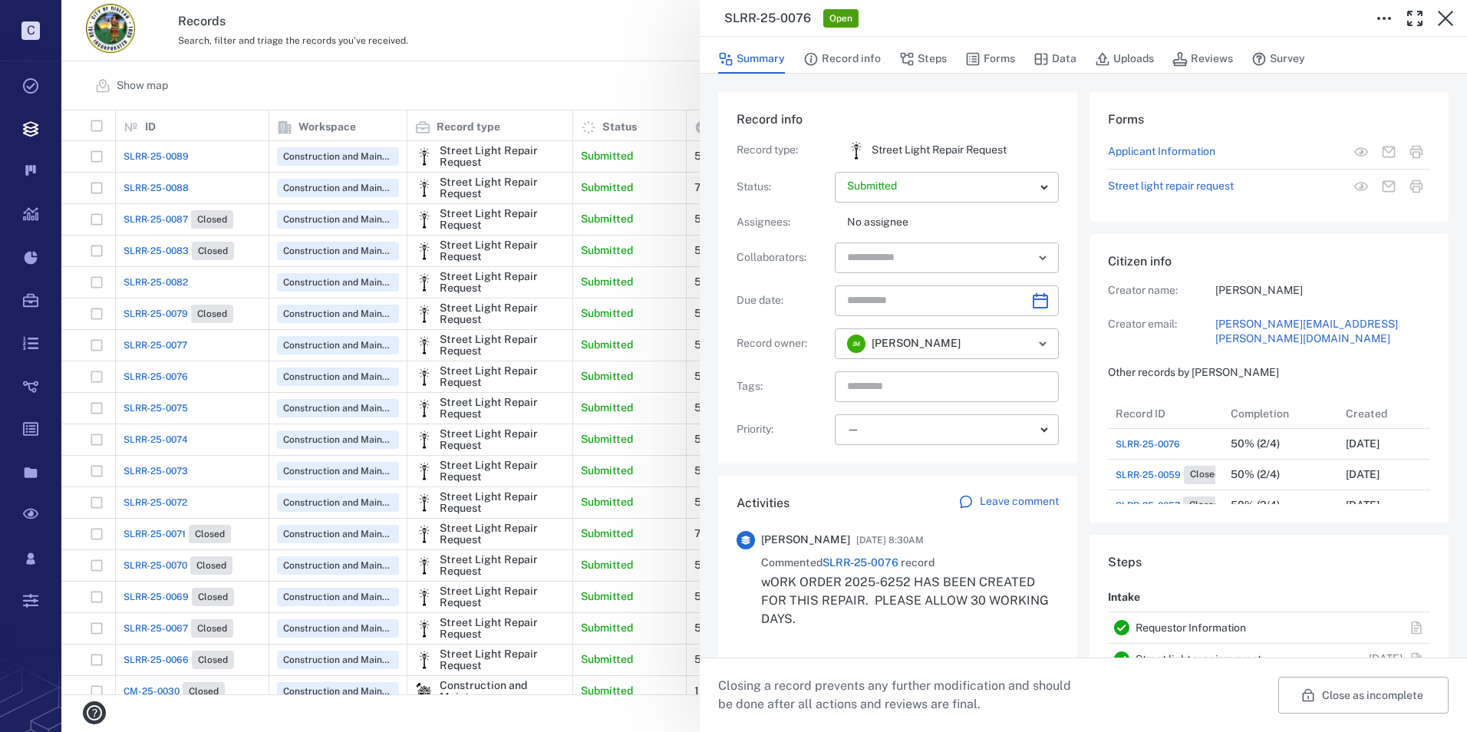
scroll to position [153, 293]
click at [1015, 499] on p "Leave comment" at bounding box center [1019, 501] width 79 height 15
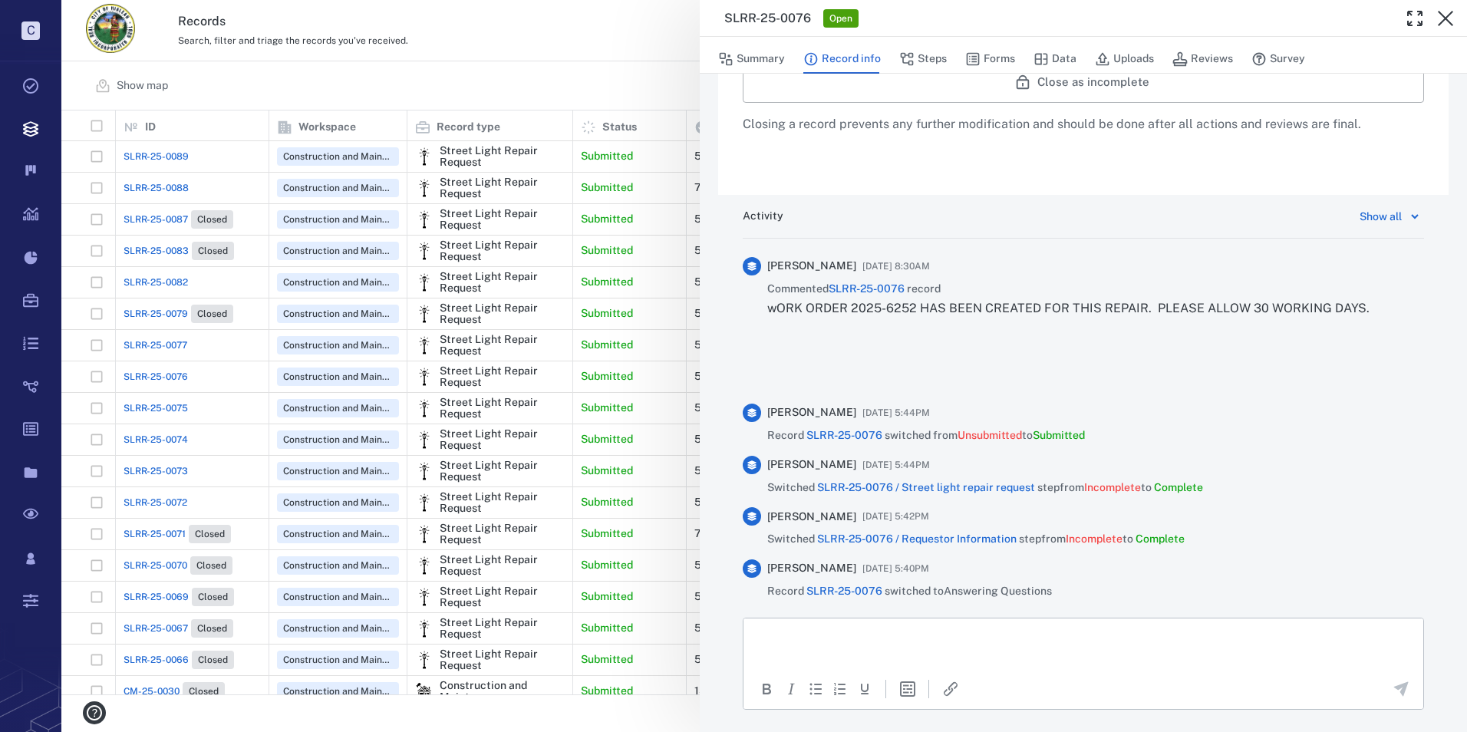
click at [855, 643] on p "Rich Text Area. Press ALT-0 for help." at bounding box center [1083, 637] width 654 height 14
click at [1394, 687] on icon "Send the comment" at bounding box center [1401, 688] width 15 height 15
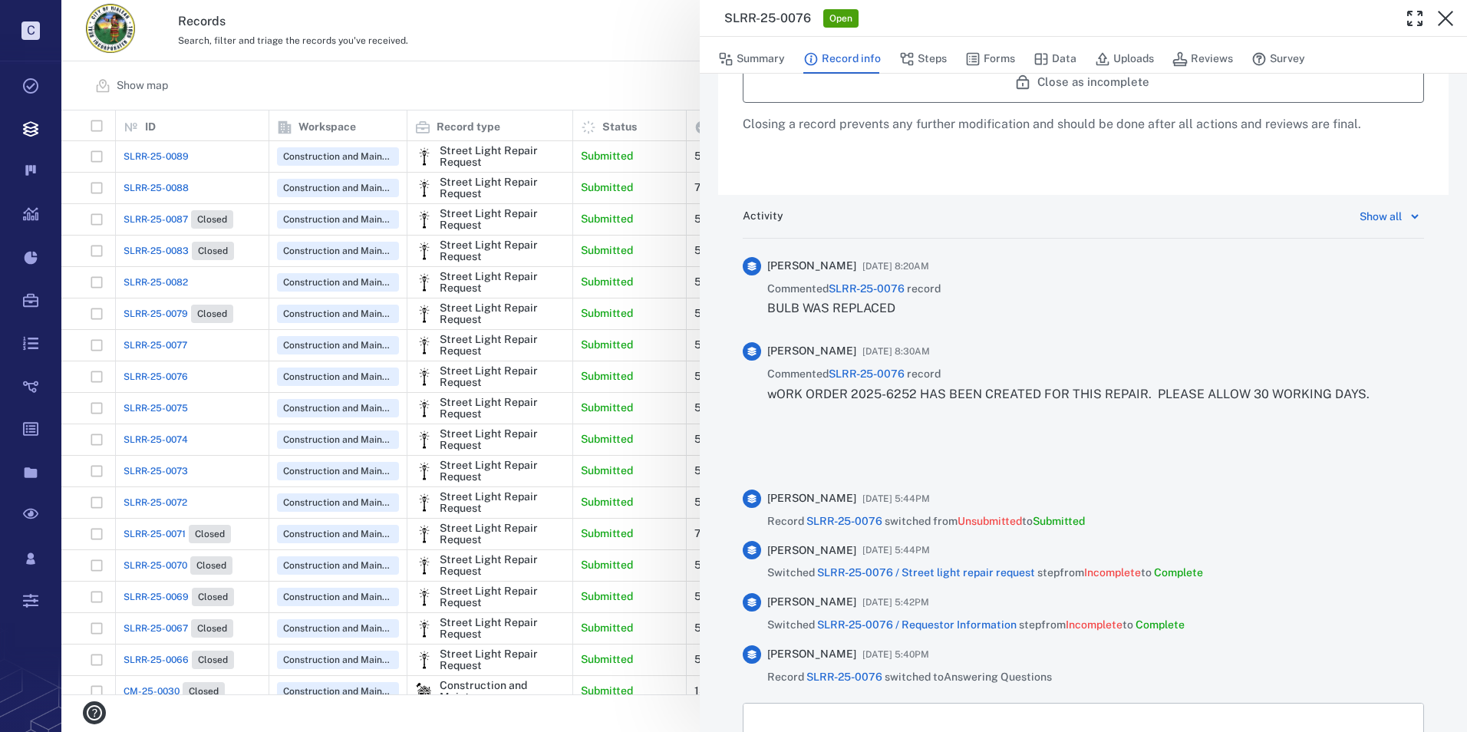
click at [1092, 84] on button "Close as incomplete" at bounding box center [1083, 82] width 681 height 40
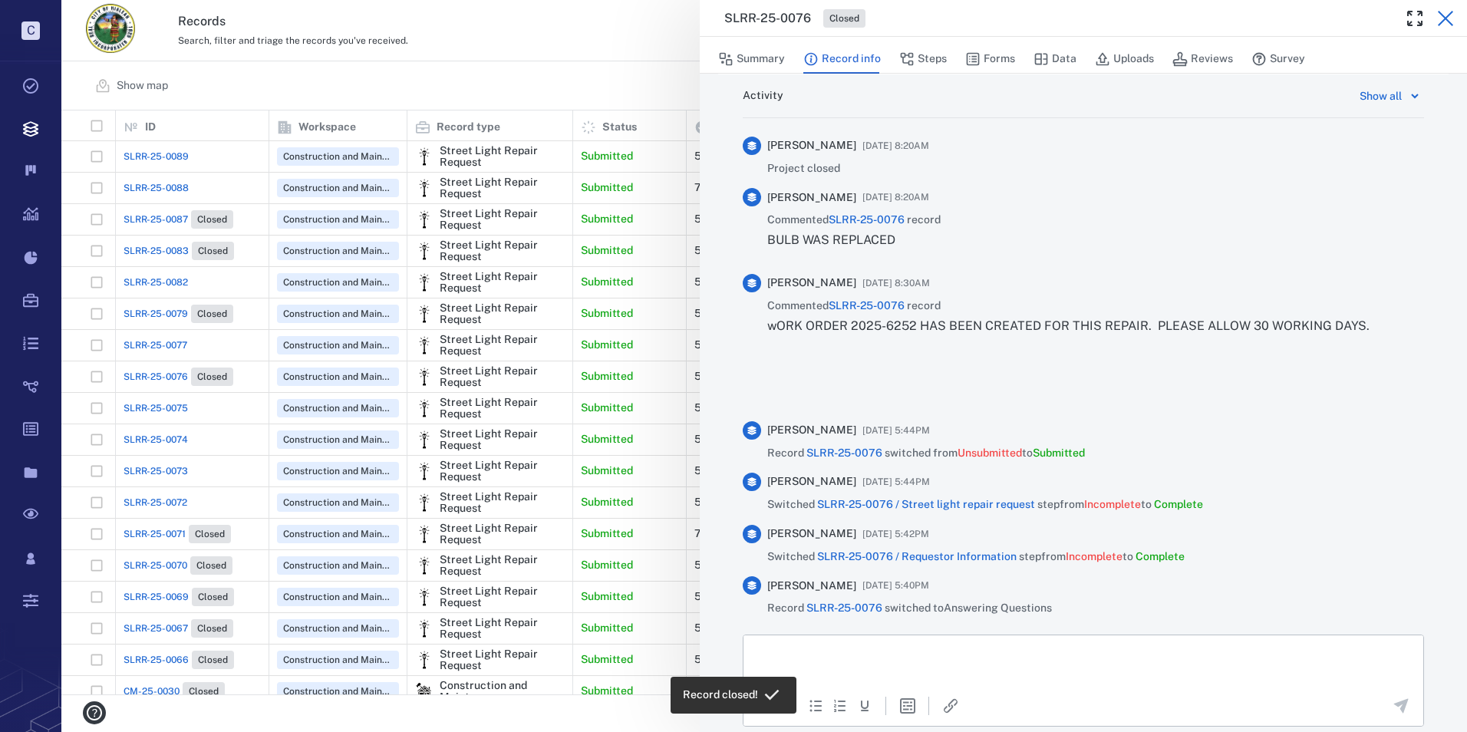
click at [1442, 19] on icon "button" at bounding box center [1445, 18] width 18 height 18
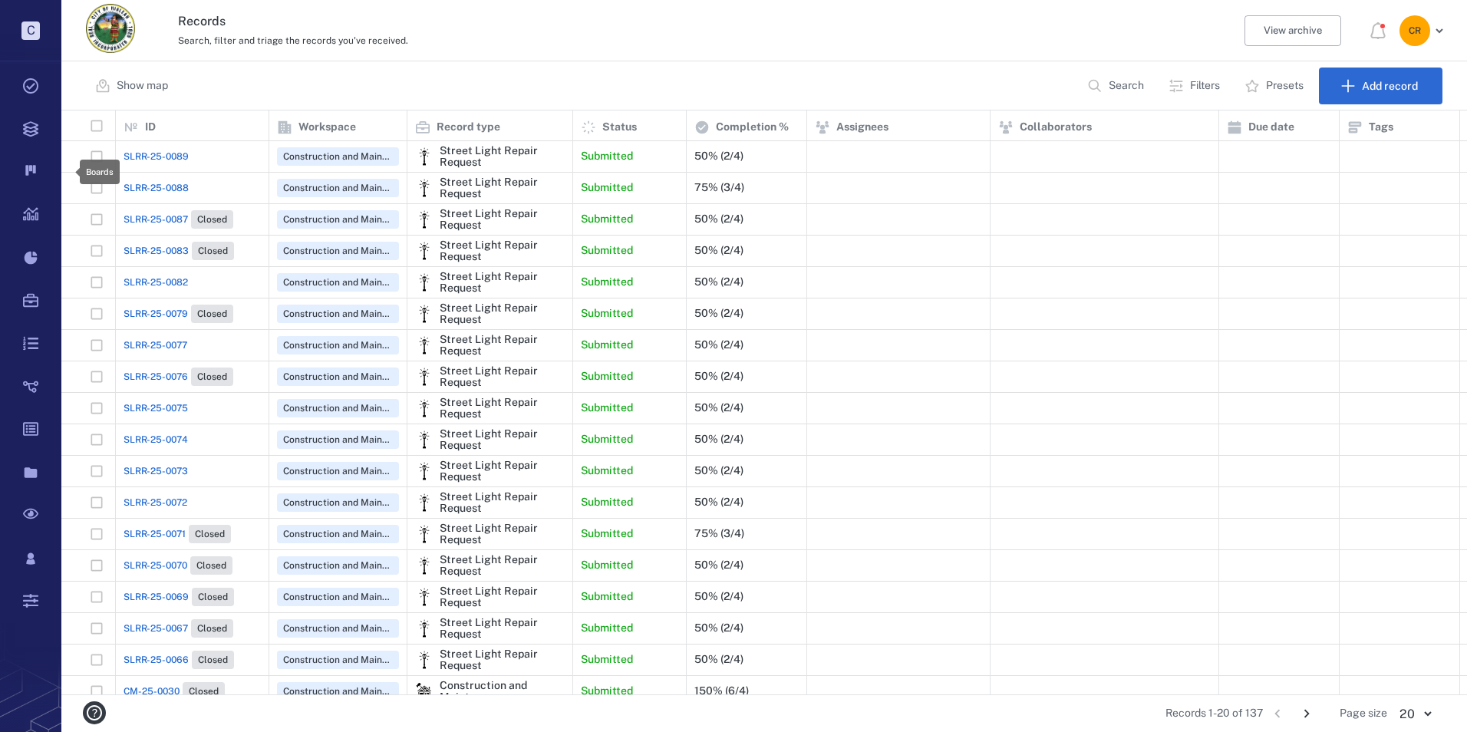
scroll to position [572, 1395]
click at [181, 215] on span "SLRR-25-0087" at bounding box center [155, 219] width 64 height 14
click at [183, 217] on span "SLRR-25-0087" at bounding box center [155, 219] width 64 height 14
click at [156, 211] on div "SLRR-25-0087 Closed" at bounding box center [178, 219] width 110 height 18
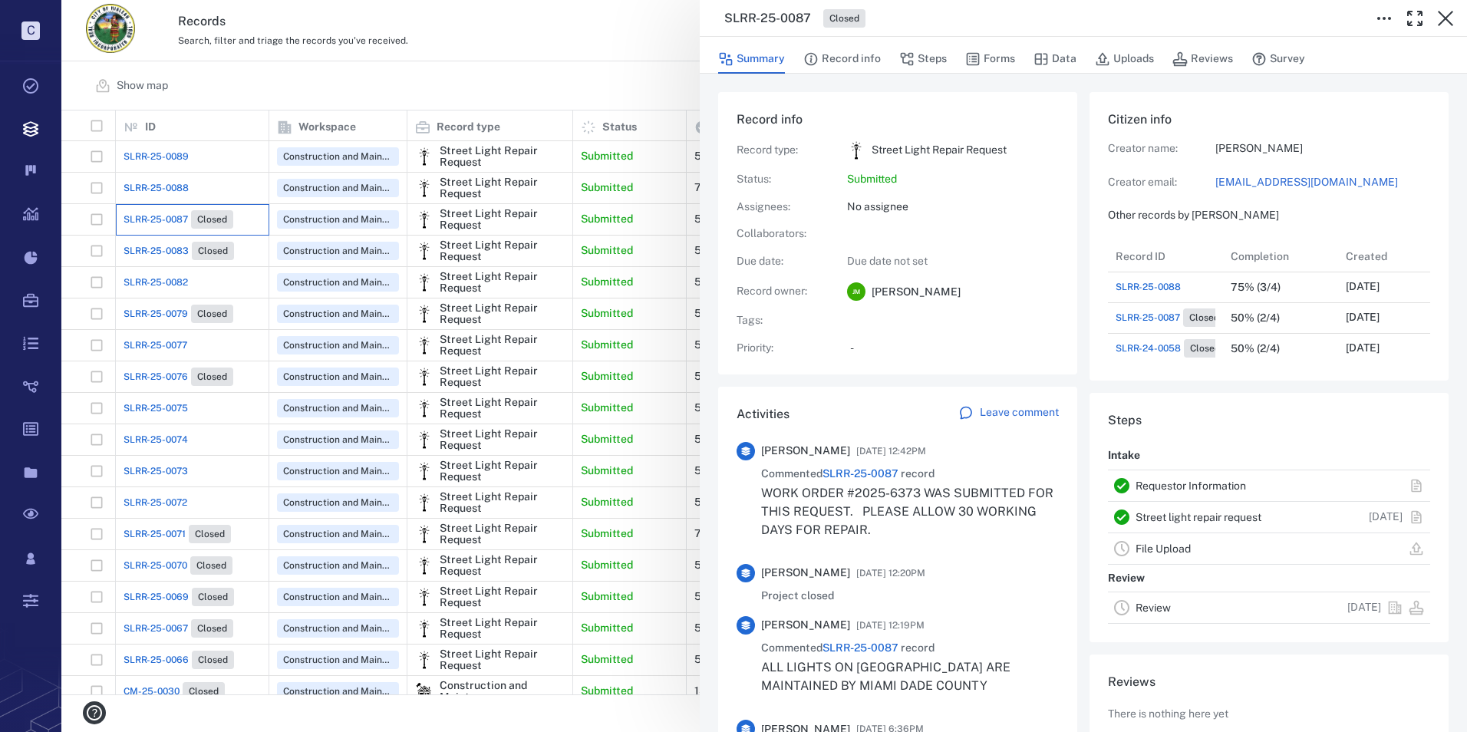
scroll to position [123, 293]
click at [1002, 52] on button "Forms" at bounding box center [990, 58] width 50 height 29
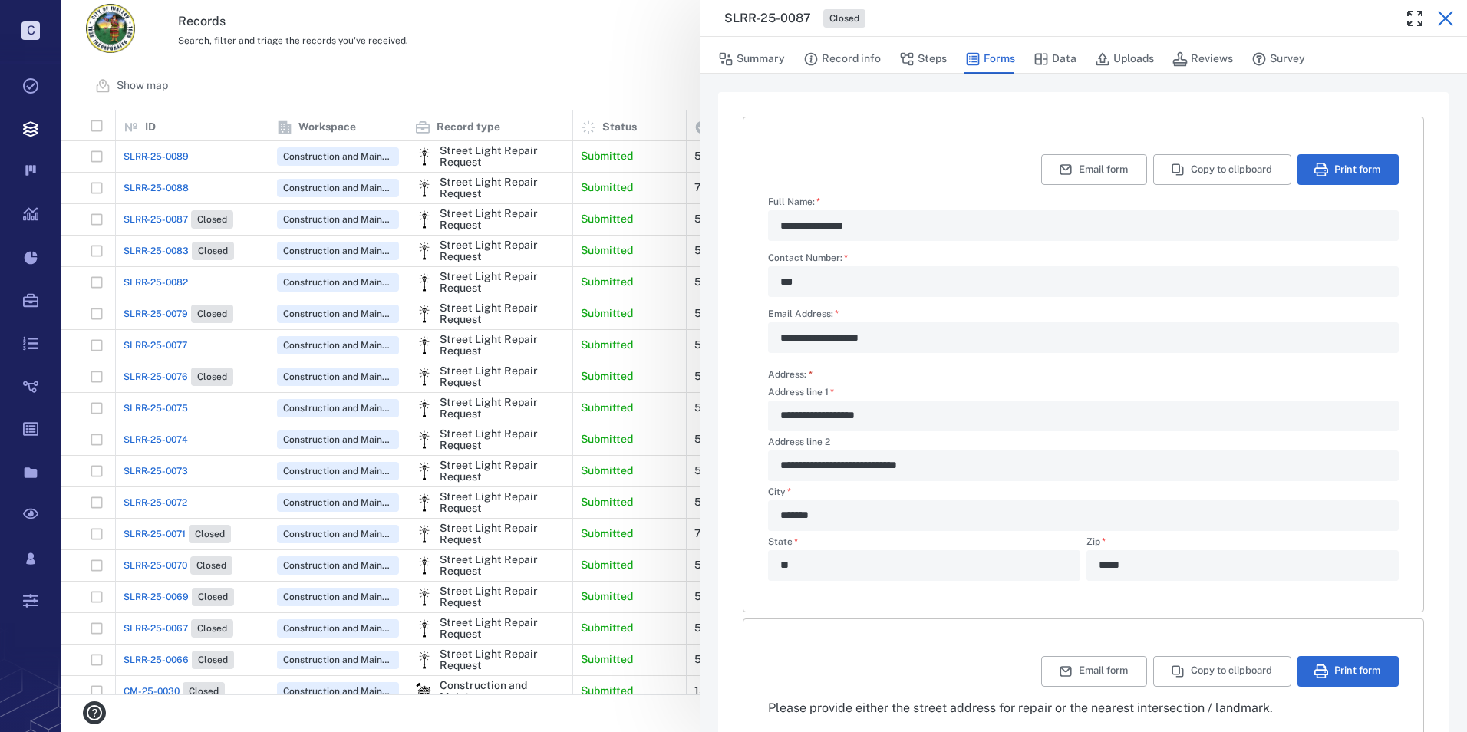
click at [1450, 22] on icon "button" at bounding box center [1444, 18] width 15 height 15
